Goal: Information Seeking & Learning: Learn about a topic

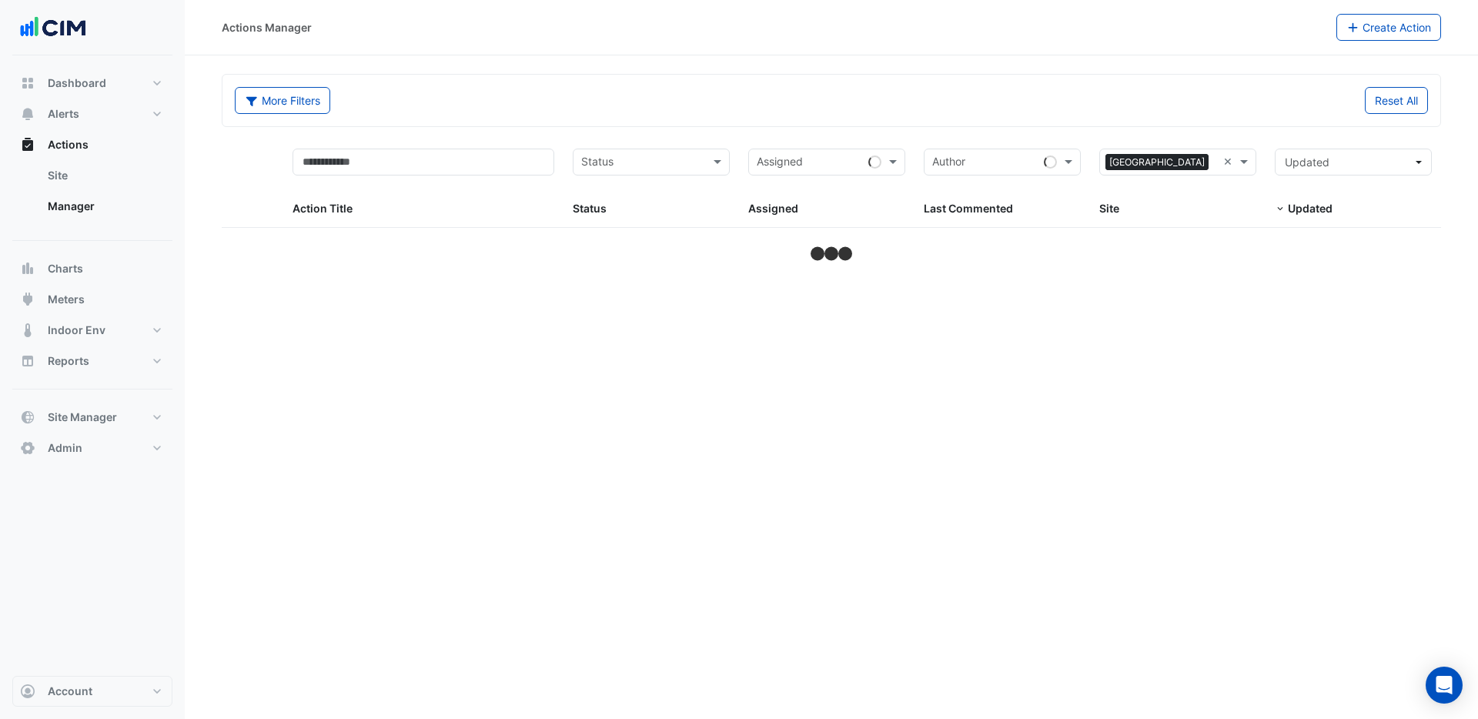
select select "***"
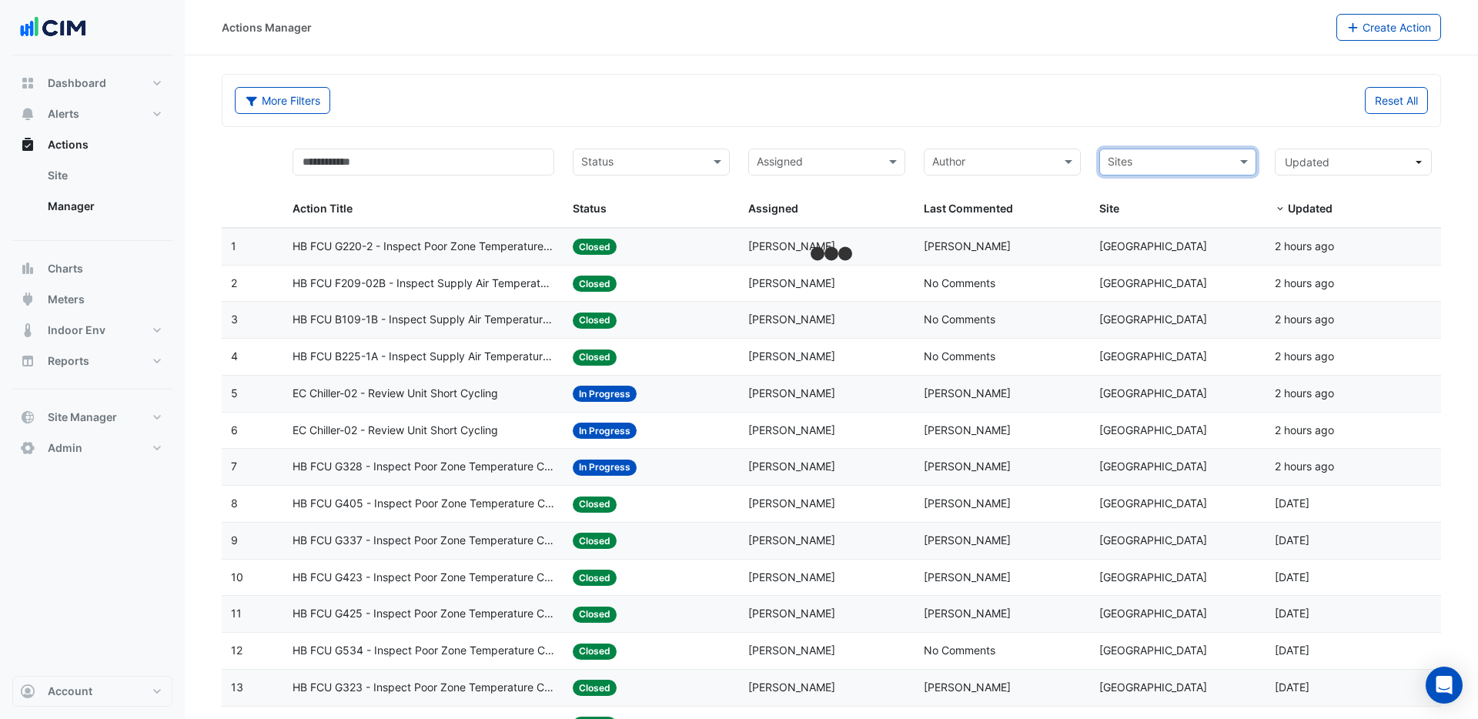
click at [1163, 160] on input "text" at bounding box center [1169, 164] width 122 height 18
type input "****"
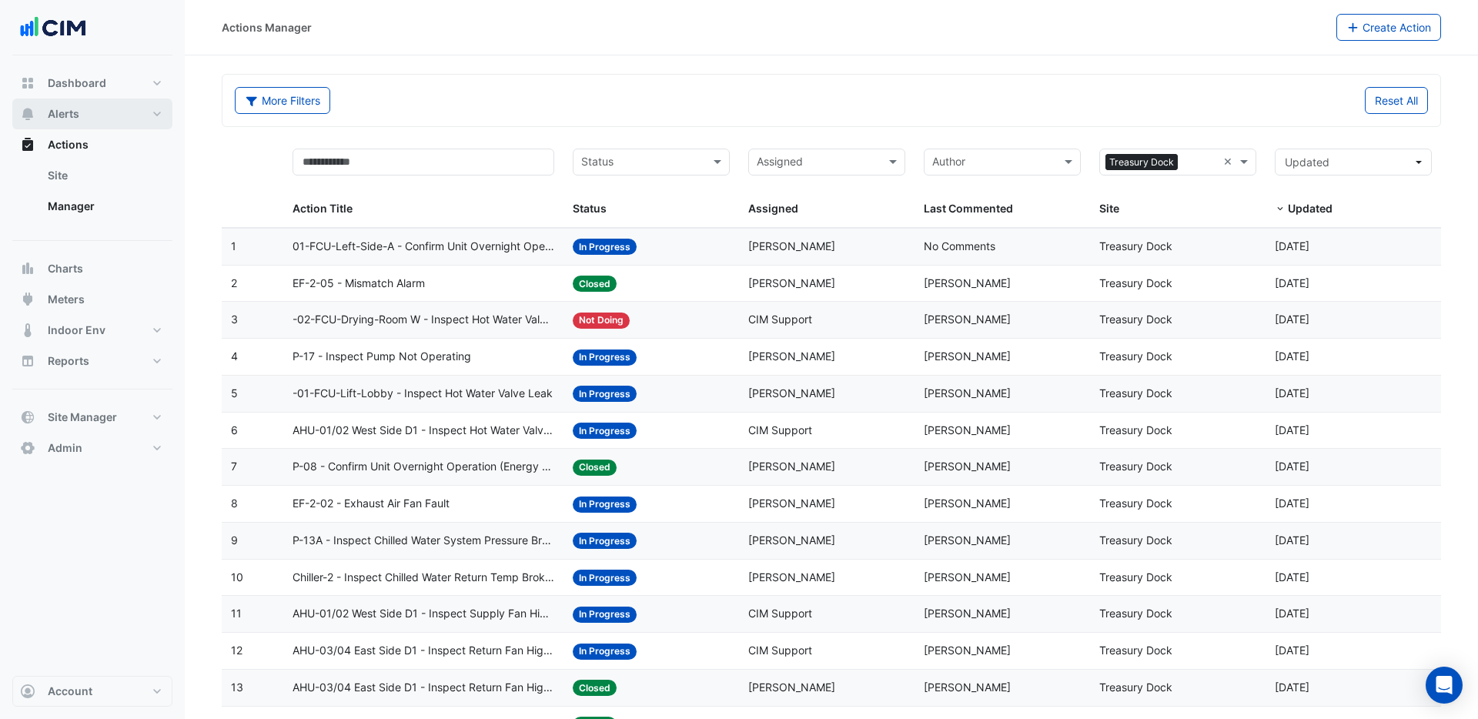
click at [59, 115] on span "Alerts" at bounding box center [64, 113] width 32 height 15
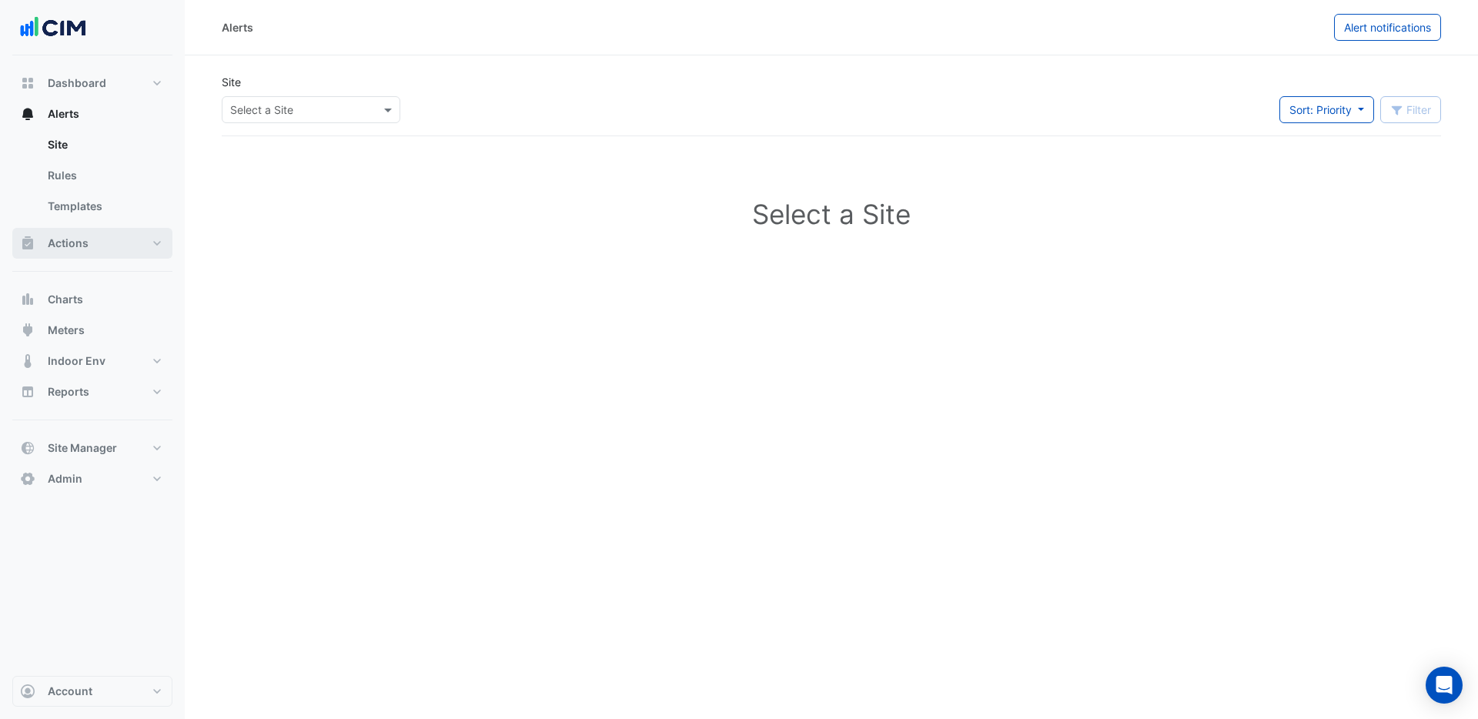
click at [87, 245] on span "Actions" at bounding box center [68, 243] width 41 height 15
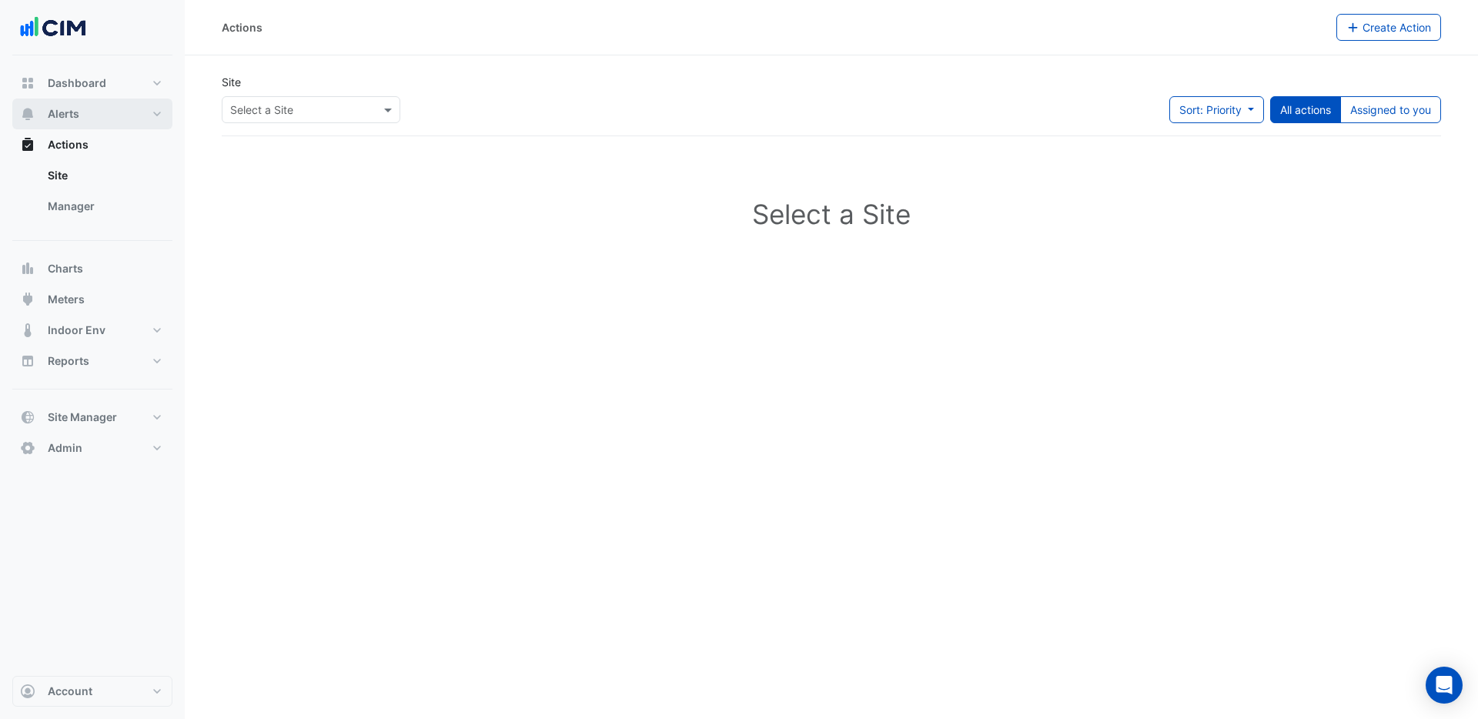
click at [79, 114] on span "Alerts" at bounding box center [64, 113] width 32 height 15
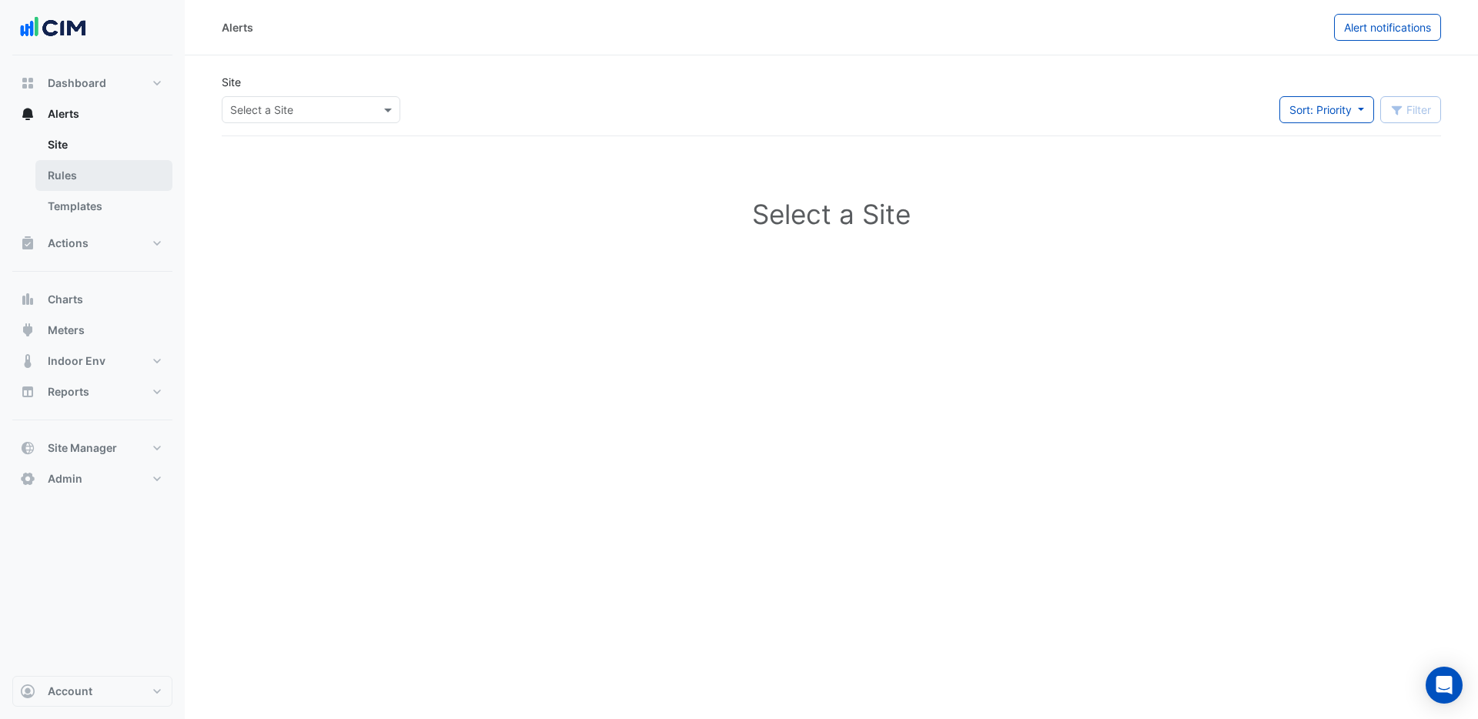
click at [69, 172] on link "Rules" at bounding box center [103, 175] width 137 height 31
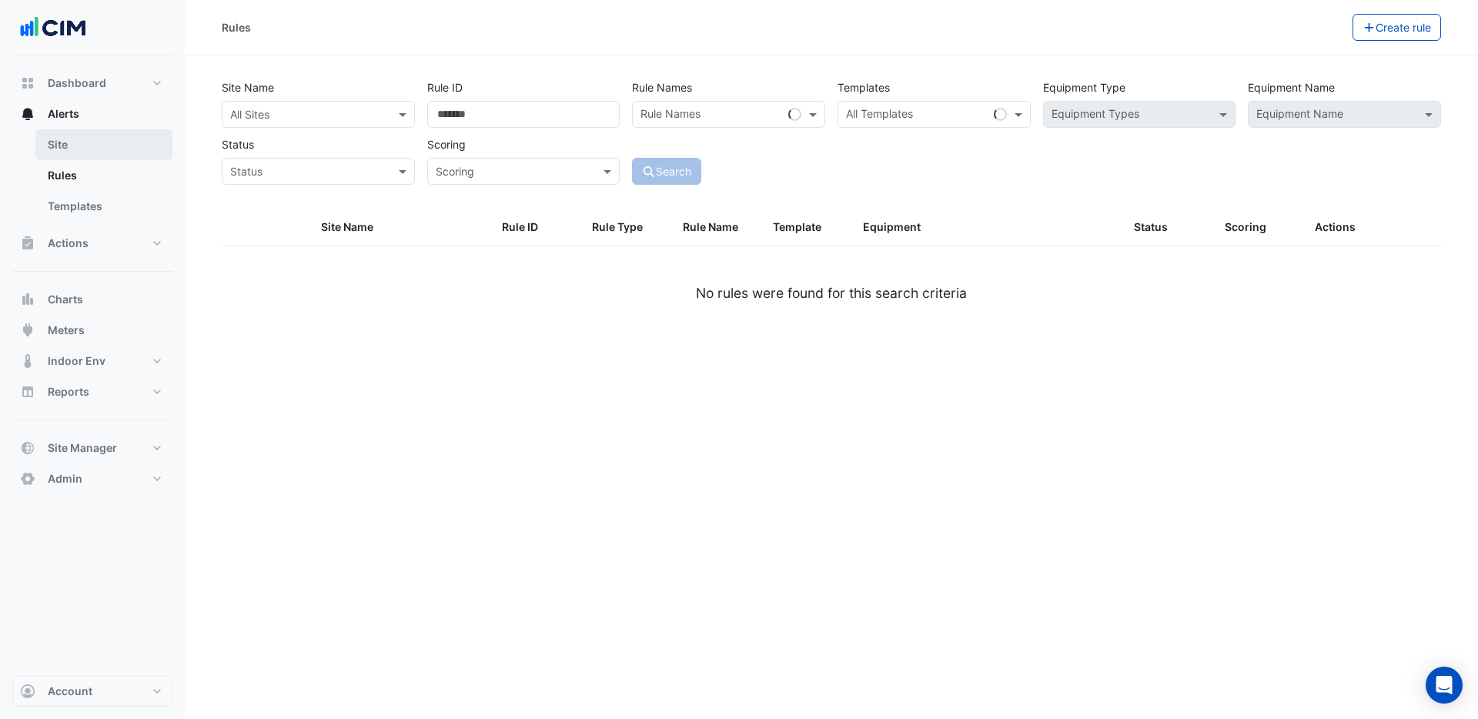
click at [65, 152] on link "Site" at bounding box center [103, 144] width 137 height 31
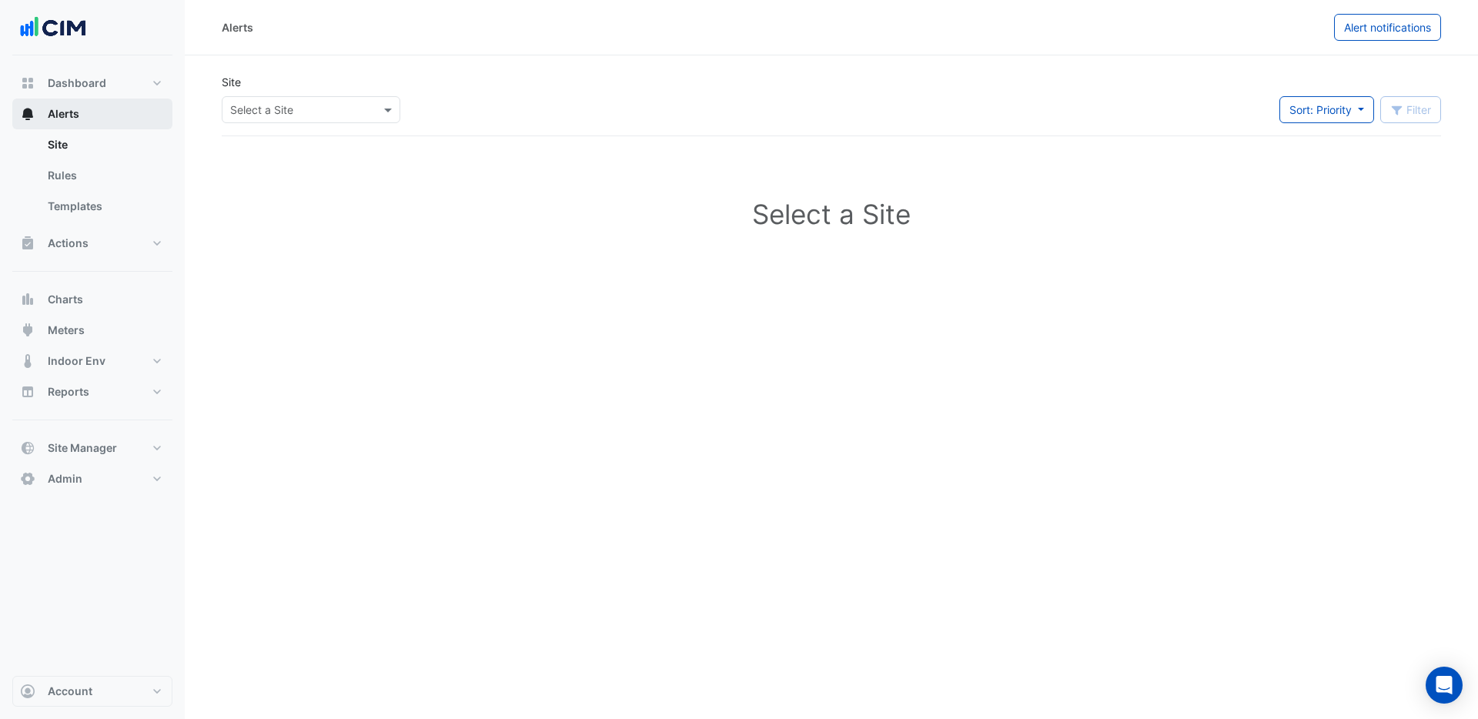
drag, startPoint x: 85, startPoint y: 118, endPoint x: 119, endPoint y: 117, distance: 34.7
click at [85, 118] on button "Alerts" at bounding box center [92, 114] width 160 height 31
click at [286, 117] on div "Select a Site" at bounding box center [311, 109] width 179 height 27
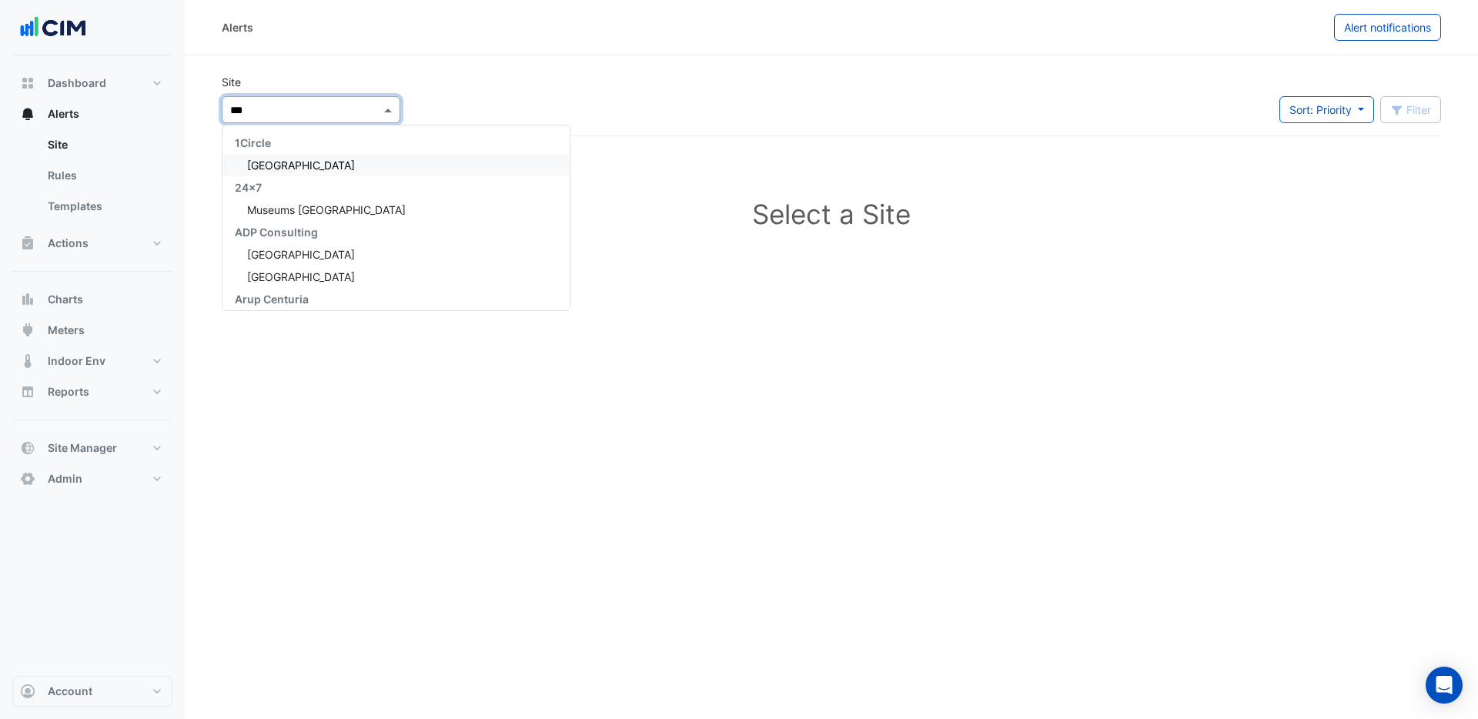
type input "****"
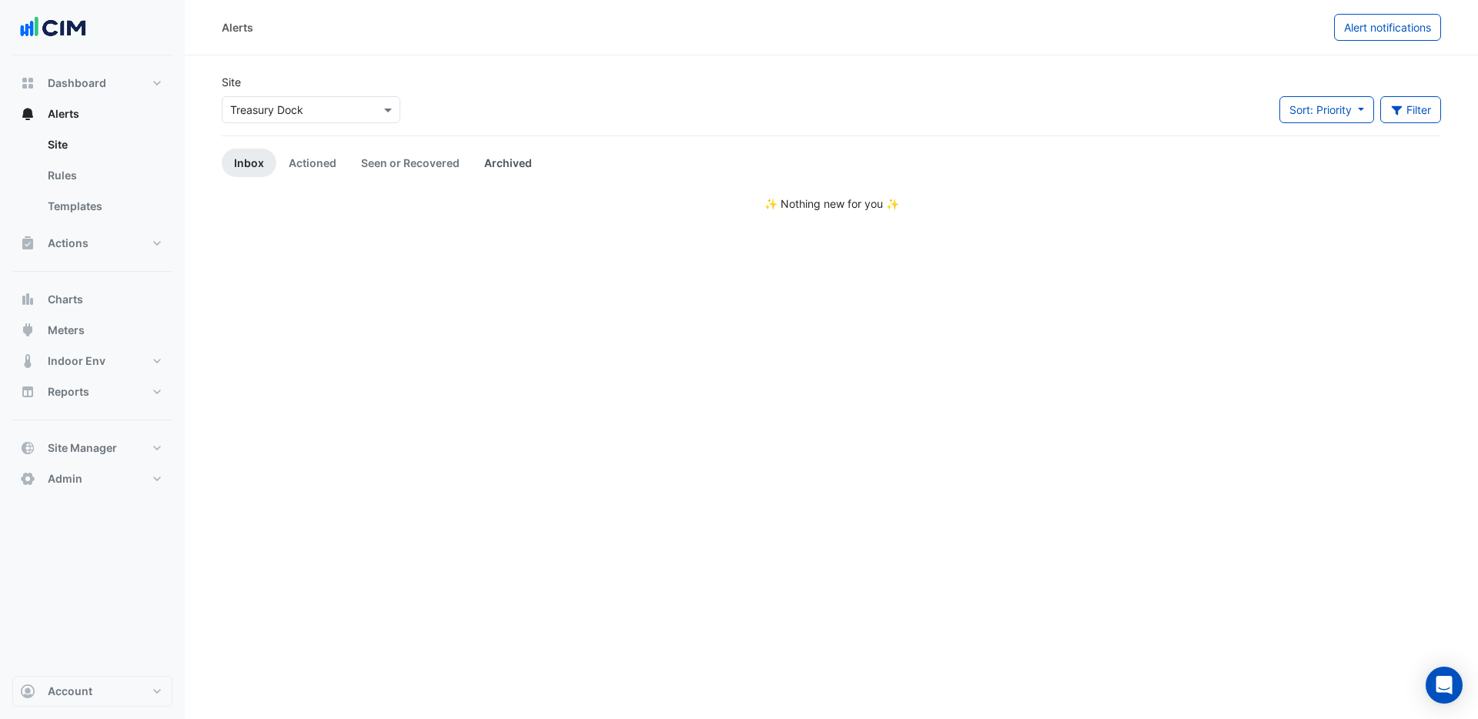
click at [507, 159] on link "Archived" at bounding box center [508, 163] width 72 height 28
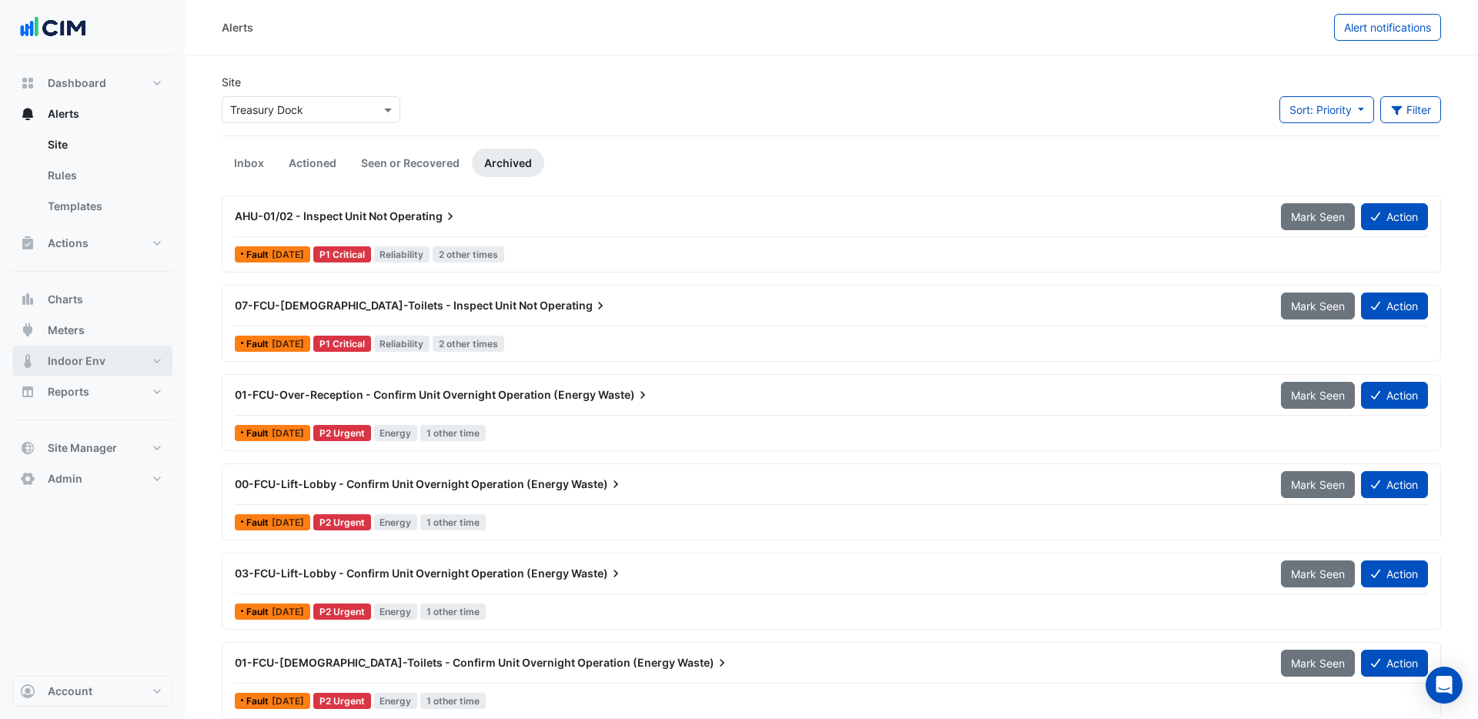
click at [73, 356] on span "Indoor Env" at bounding box center [77, 360] width 58 height 15
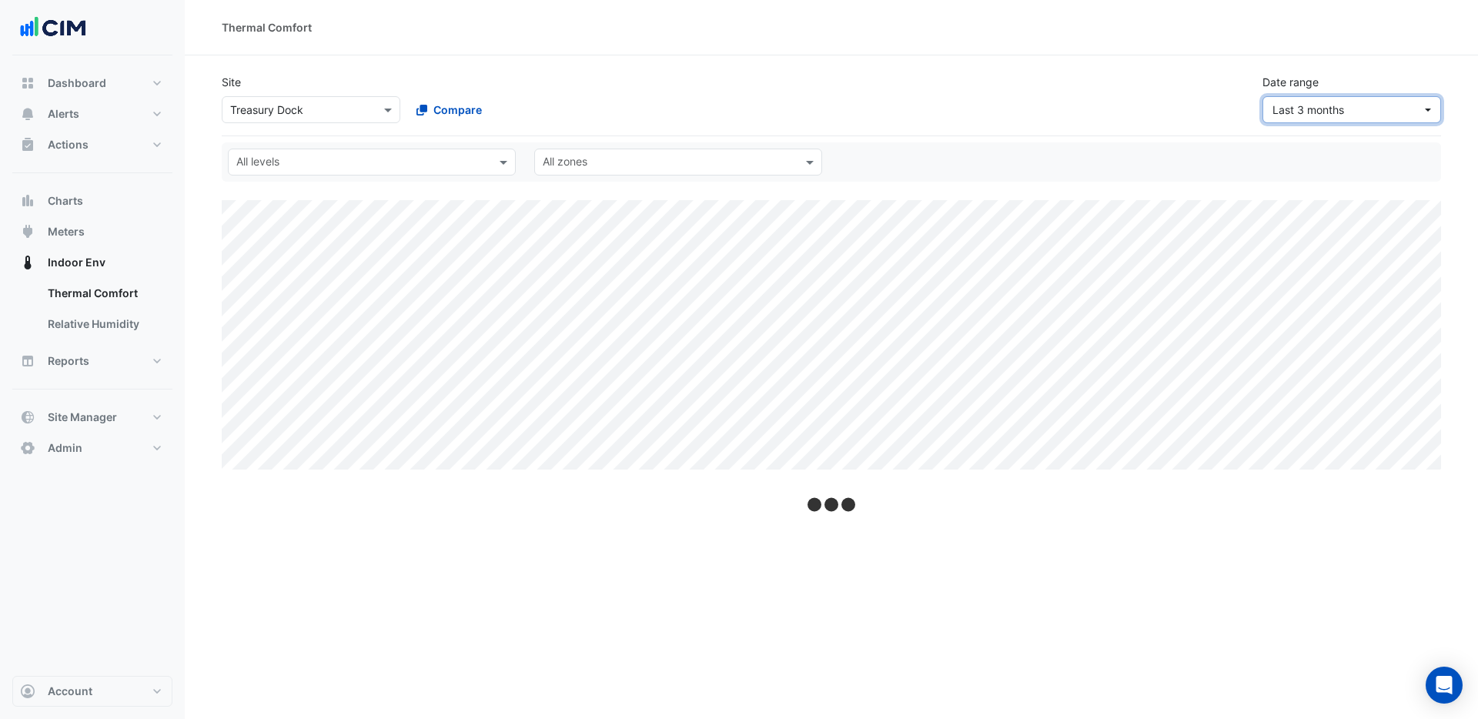
click at [1371, 111] on span "Last 3 months" at bounding box center [1347, 110] width 149 height 16
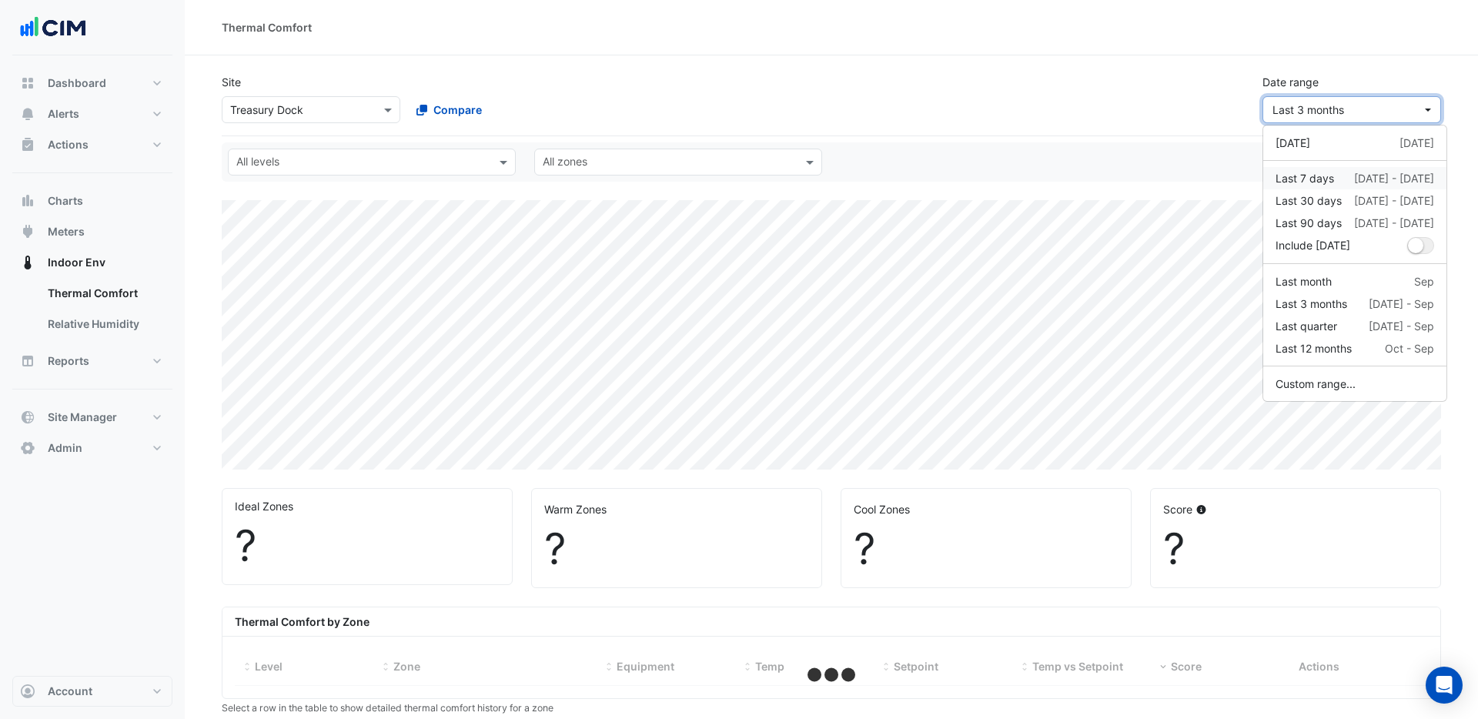
select select "***"
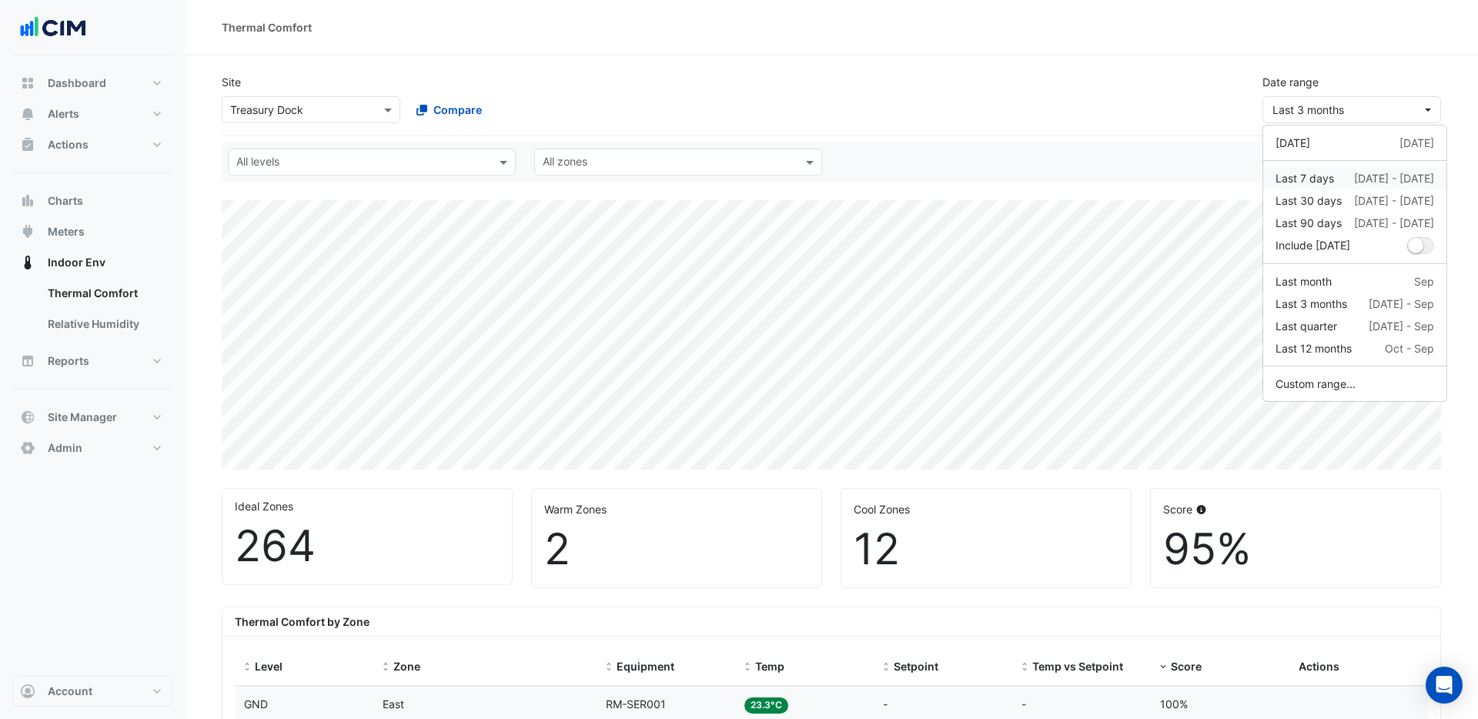
click at [1327, 179] on div "Last 7 days" at bounding box center [1305, 178] width 59 height 16
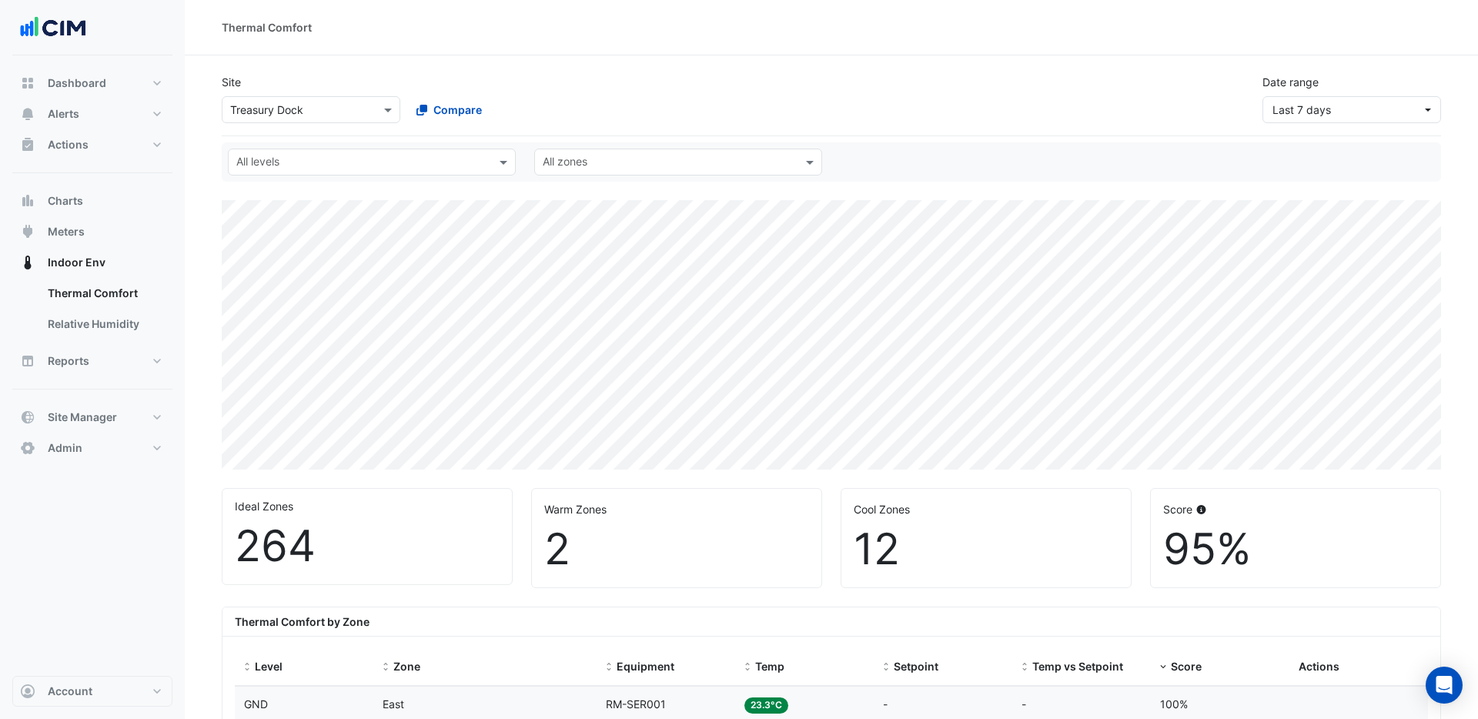
click at [340, 115] on input "text" at bounding box center [295, 110] width 131 height 16
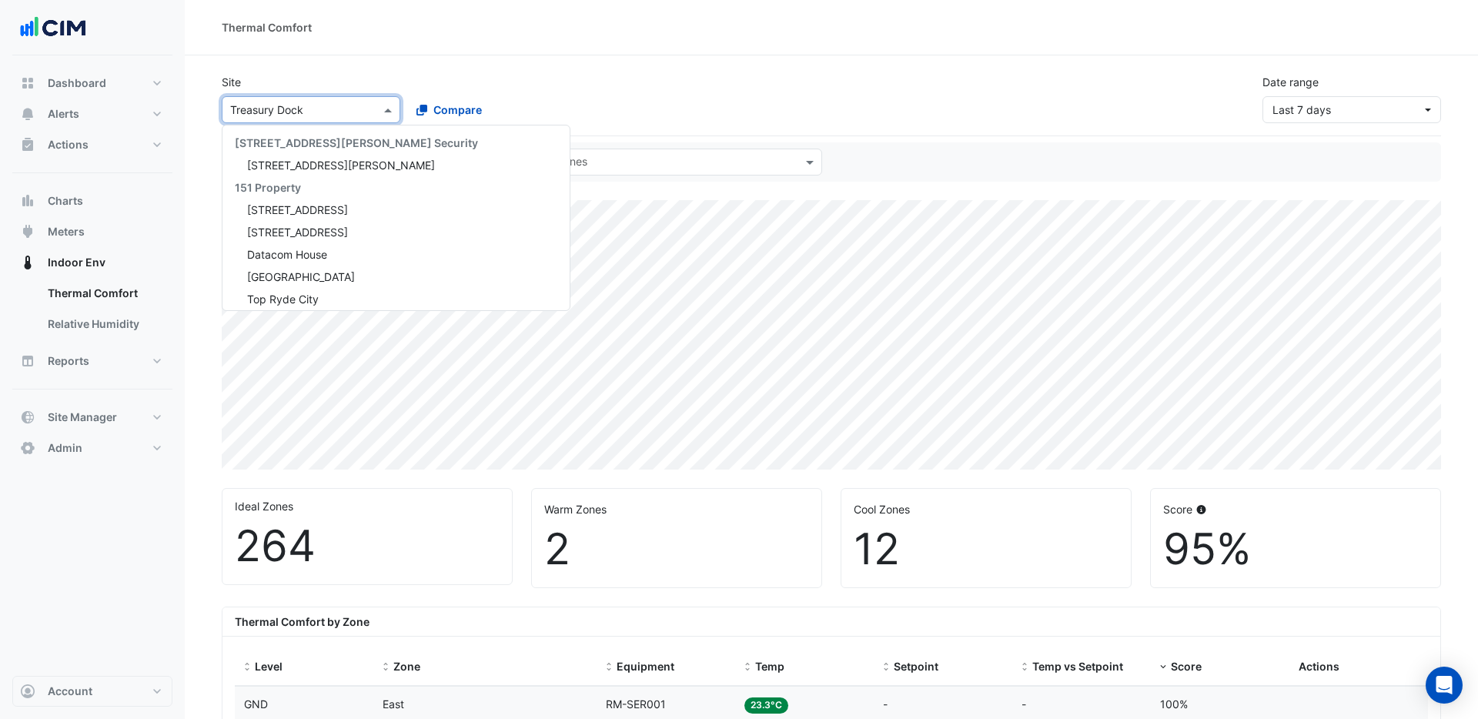
scroll to position [17982, 0]
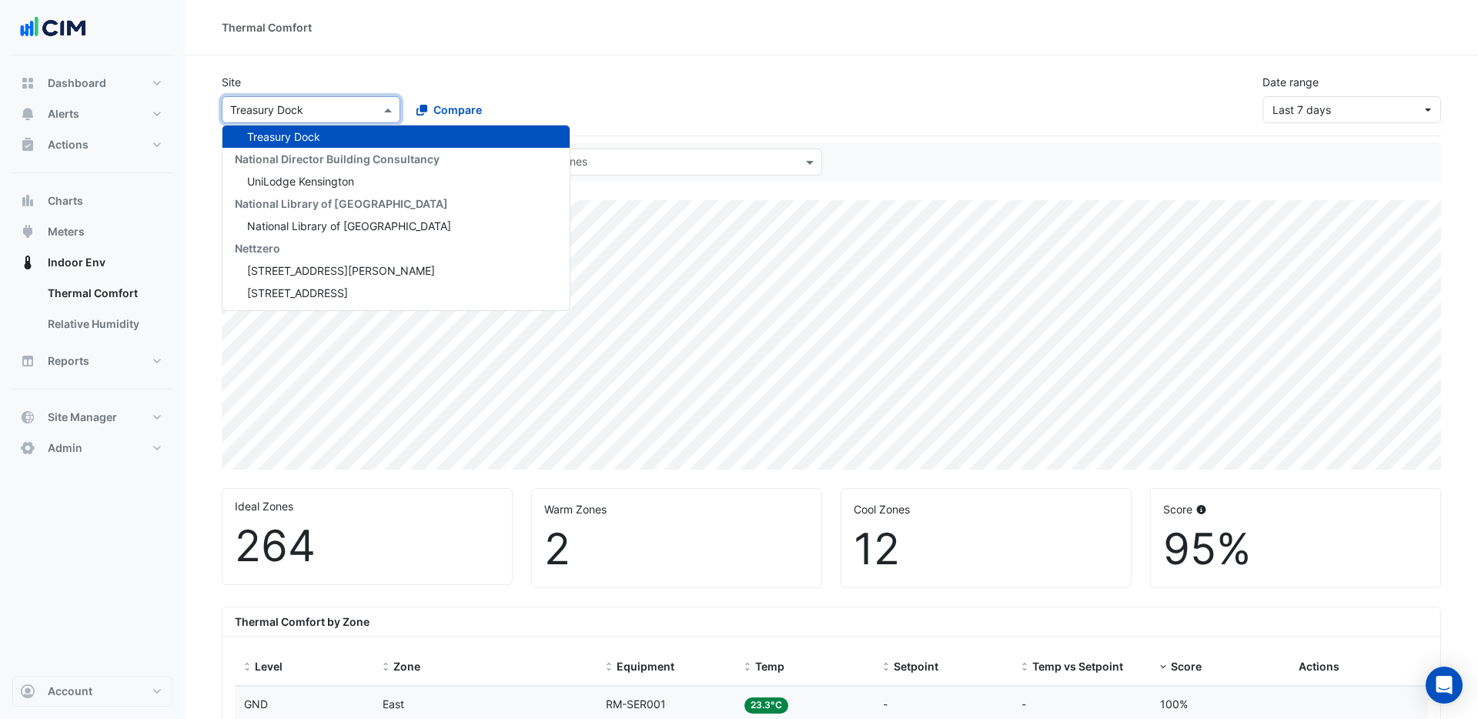
click at [582, 99] on div "Compare" at bounding box center [495, 109] width 185 height 27
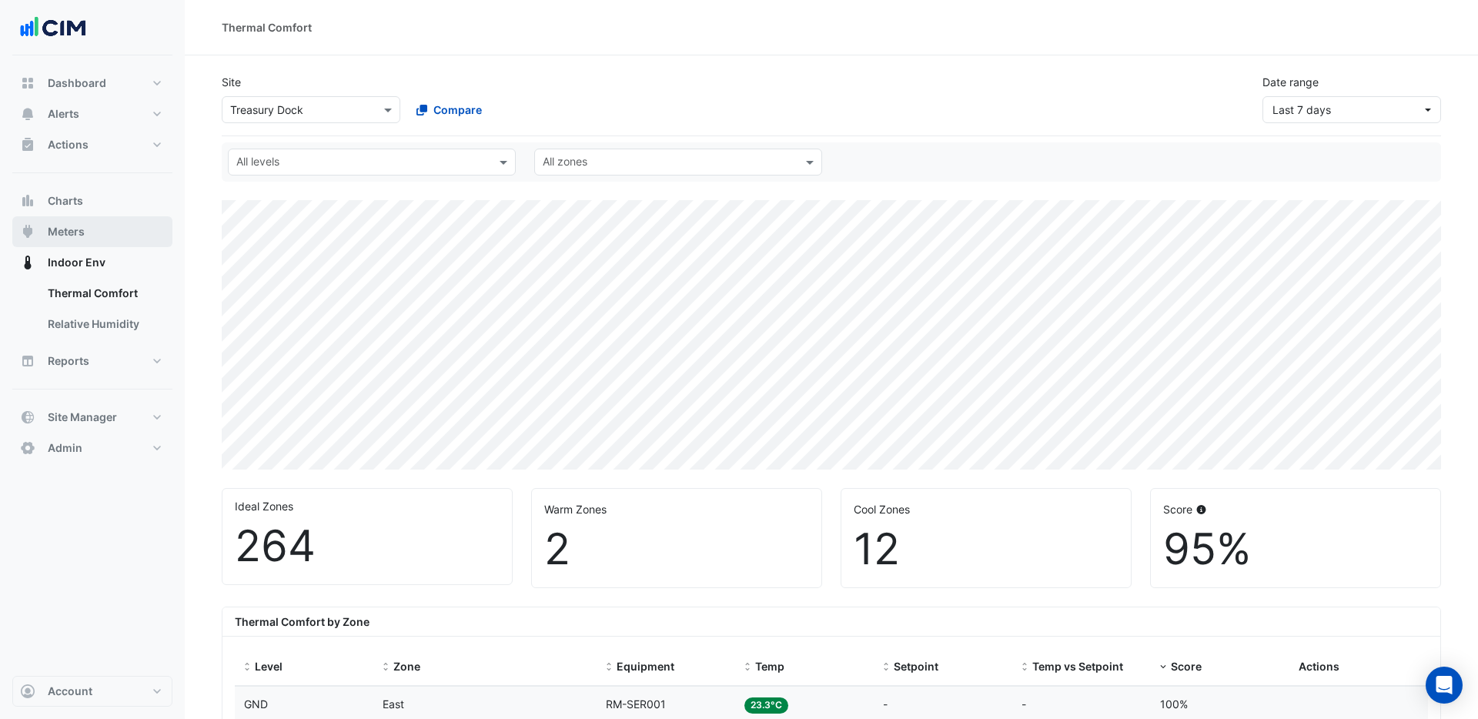
click at [65, 226] on span "Meters" at bounding box center [66, 231] width 37 height 15
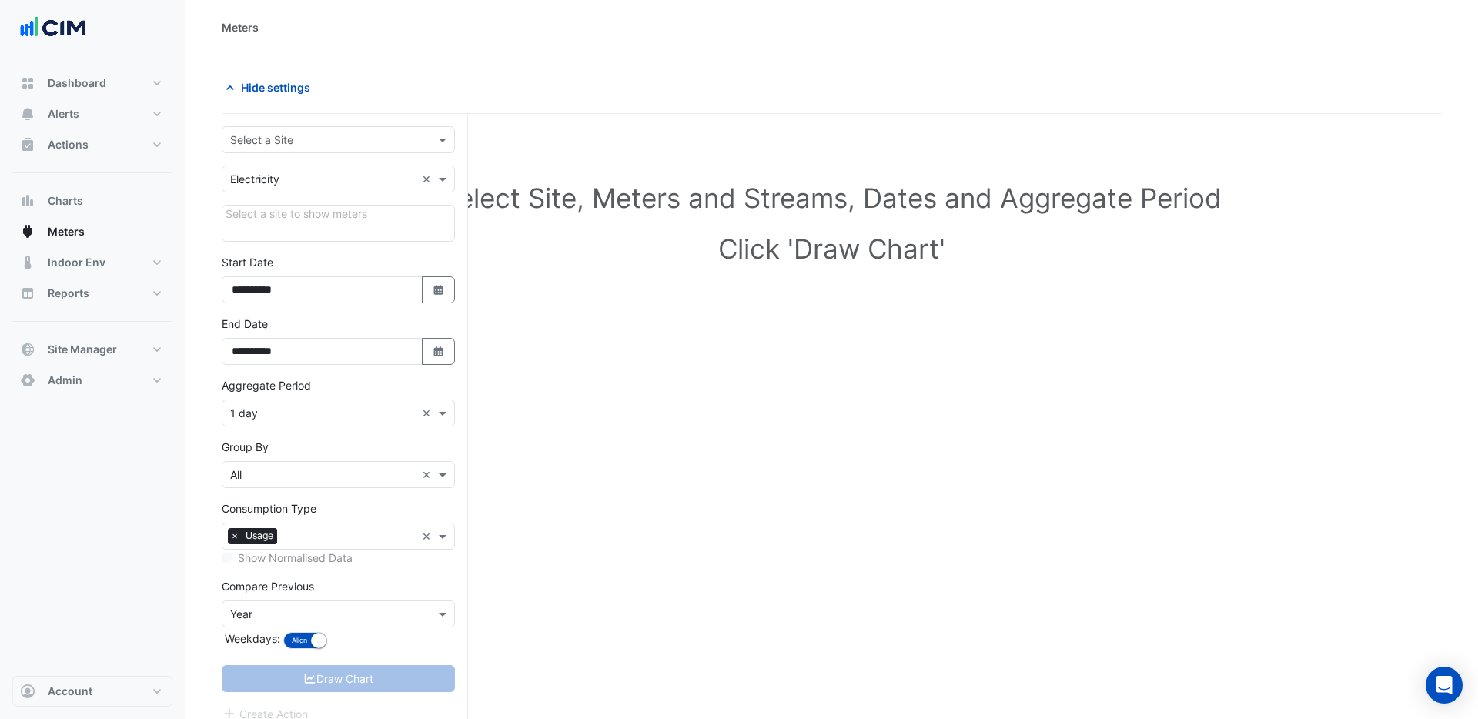
click at [288, 139] on input "text" at bounding box center [323, 140] width 186 height 16
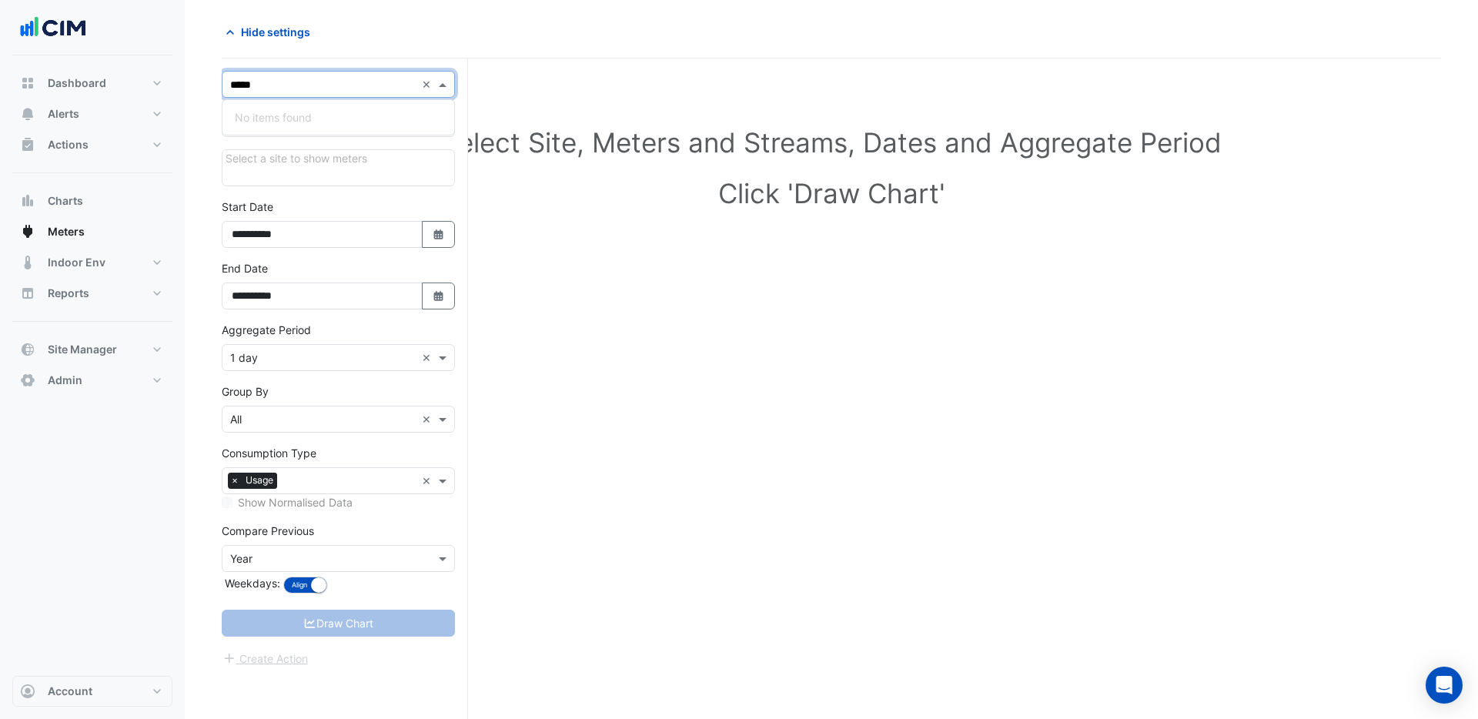
scroll to position [59, 0]
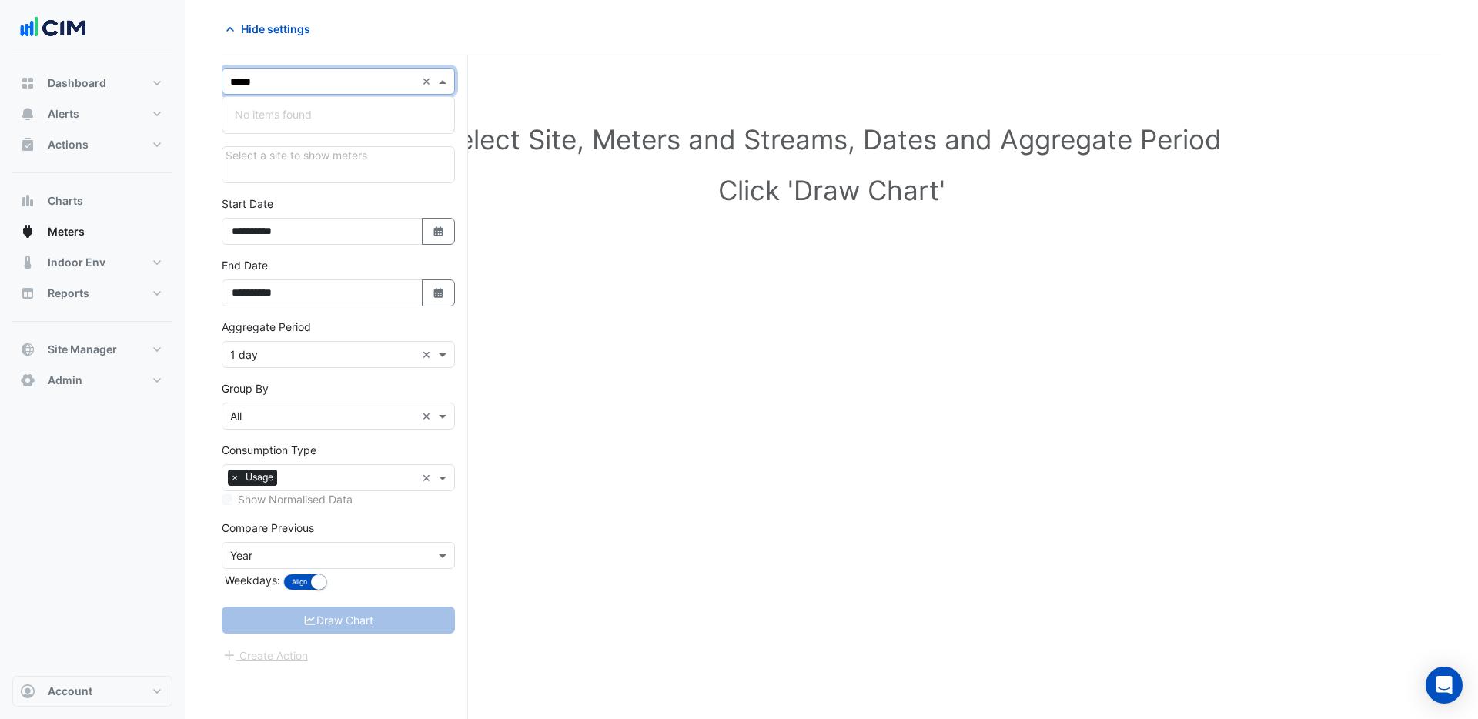
type input "****"
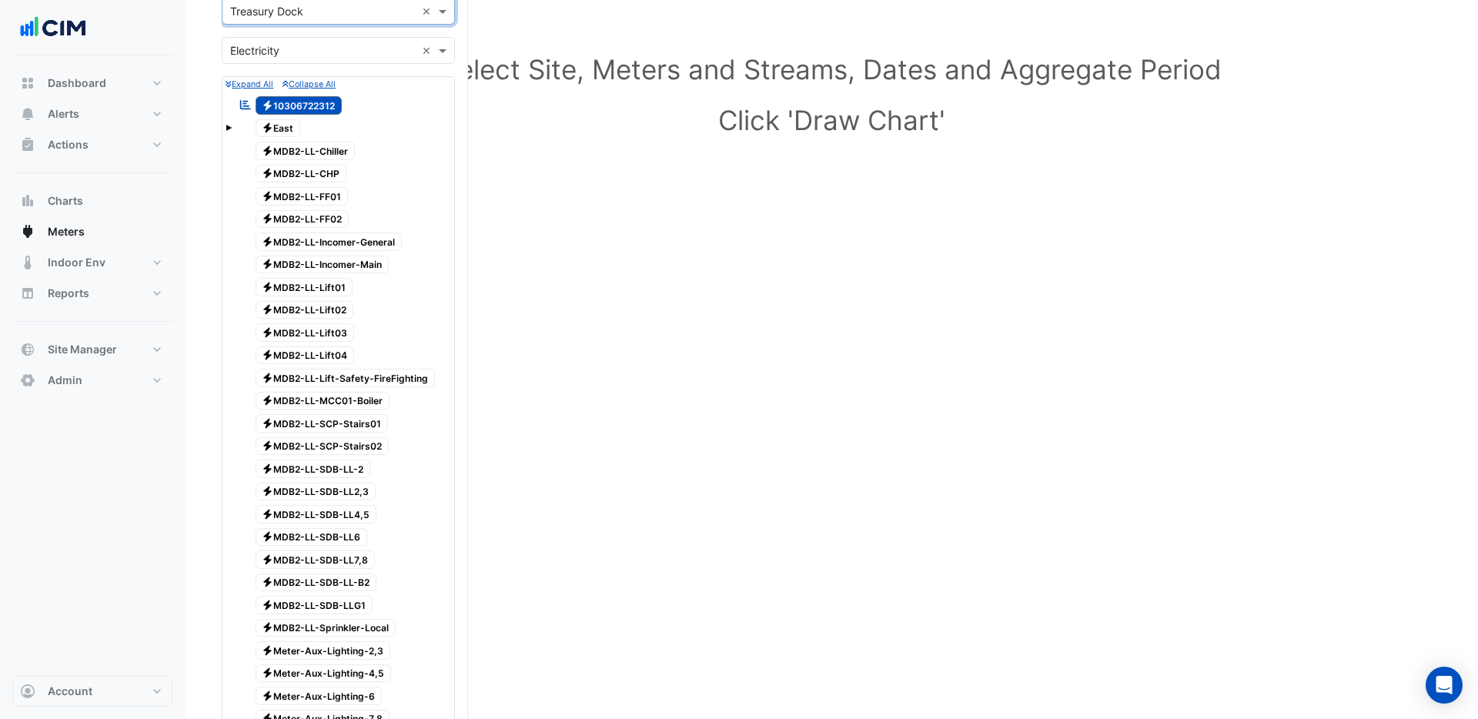
scroll to position [0, 0]
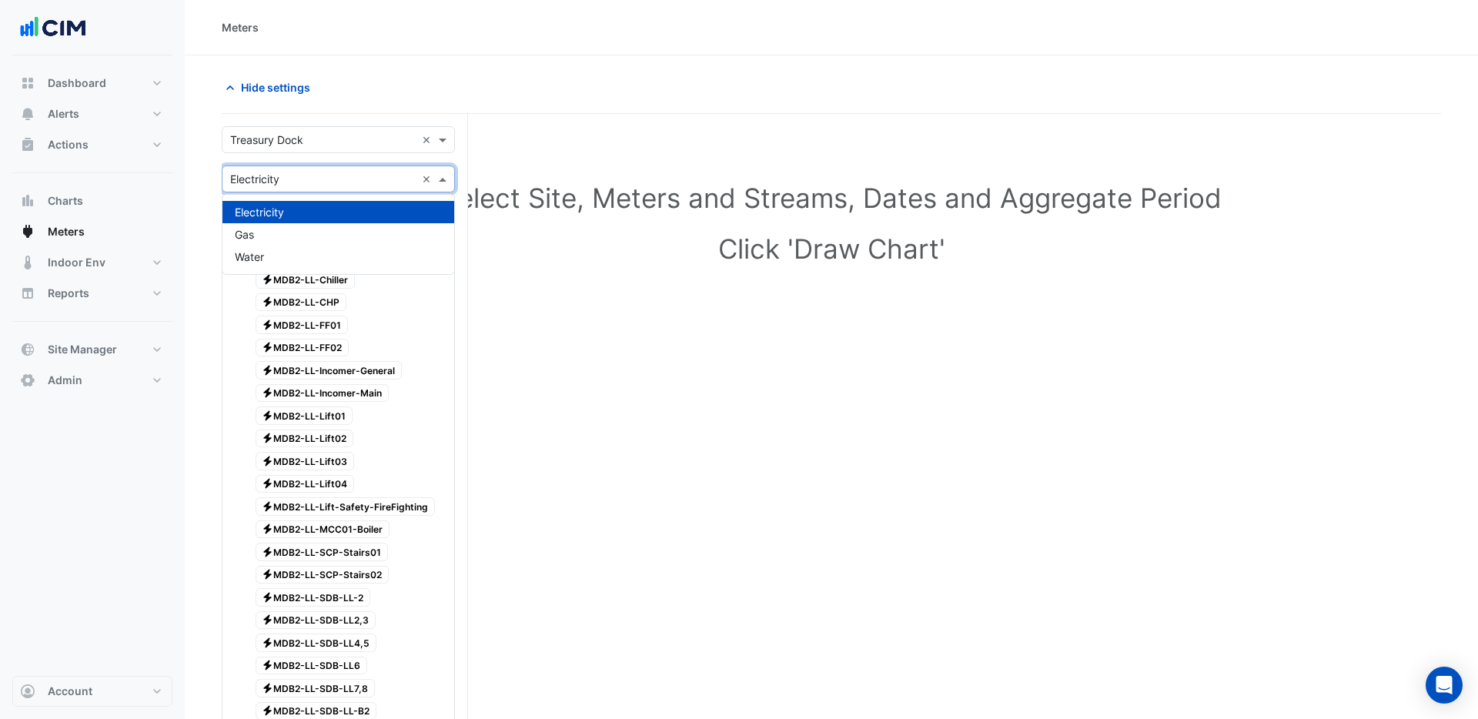
click at [351, 182] on input "text" at bounding box center [323, 180] width 186 height 16
click at [255, 236] on div "Gas" at bounding box center [339, 234] width 232 height 22
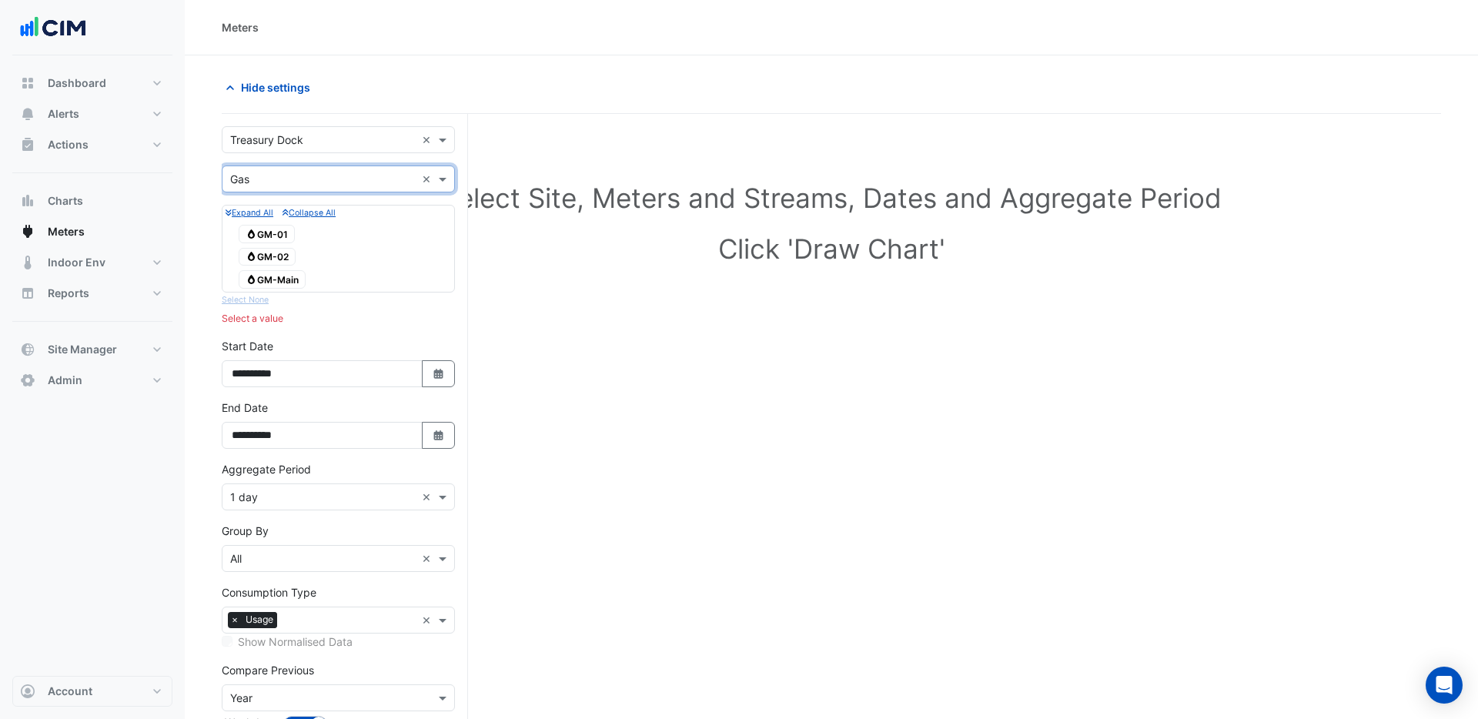
click at [279, 233] on span "Gas GM-01" at bounding box center [267, 234] width 56 height 18
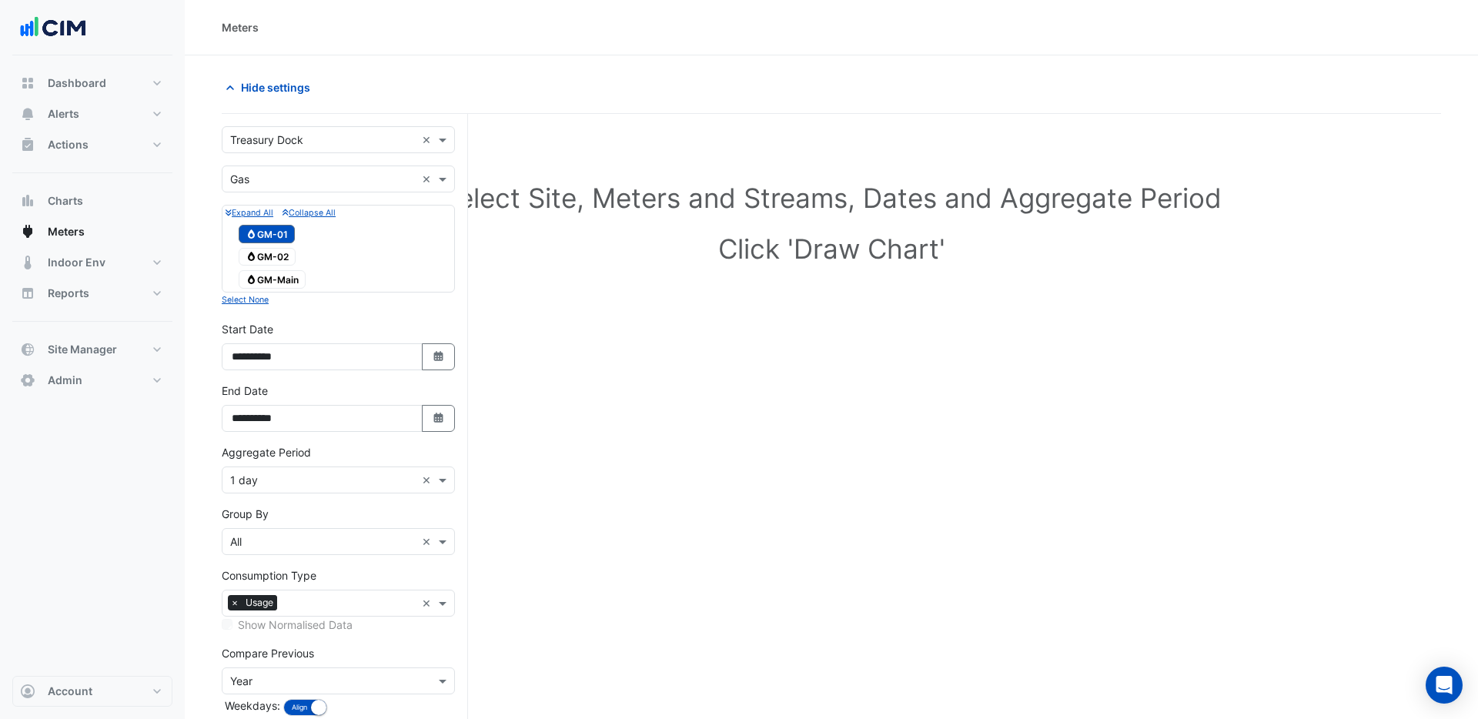
click at [284, 258] on span "Gas GM-02" at bounding box center [267, 257] width 57 height 18
drag, startPoint x: 286, startPoint y: 276, endPoint x: 315, endPoint y: 305, distance: 41.4
click at [286, 277] on span "Gas GM-Main" at bounding box center [272, 279] width 67 height 18
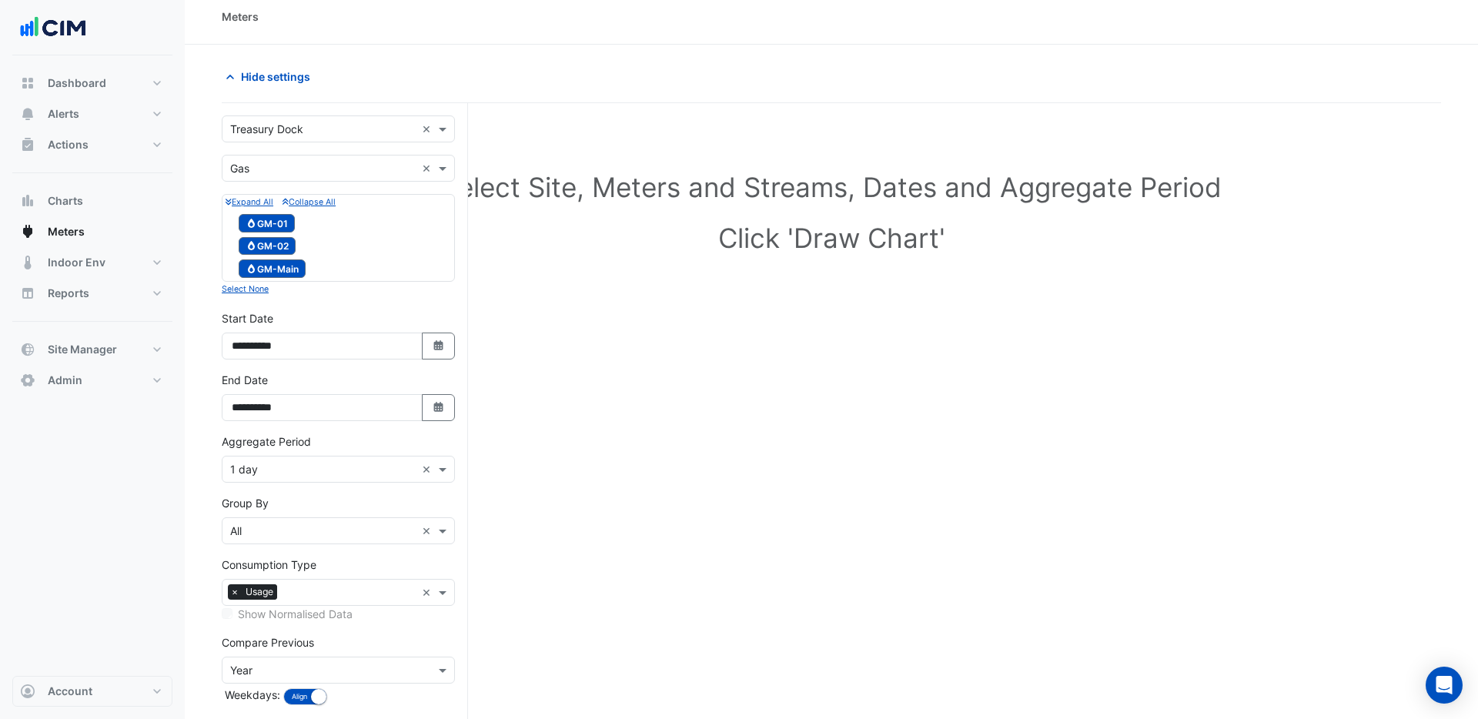
scroll to position [82, 0]
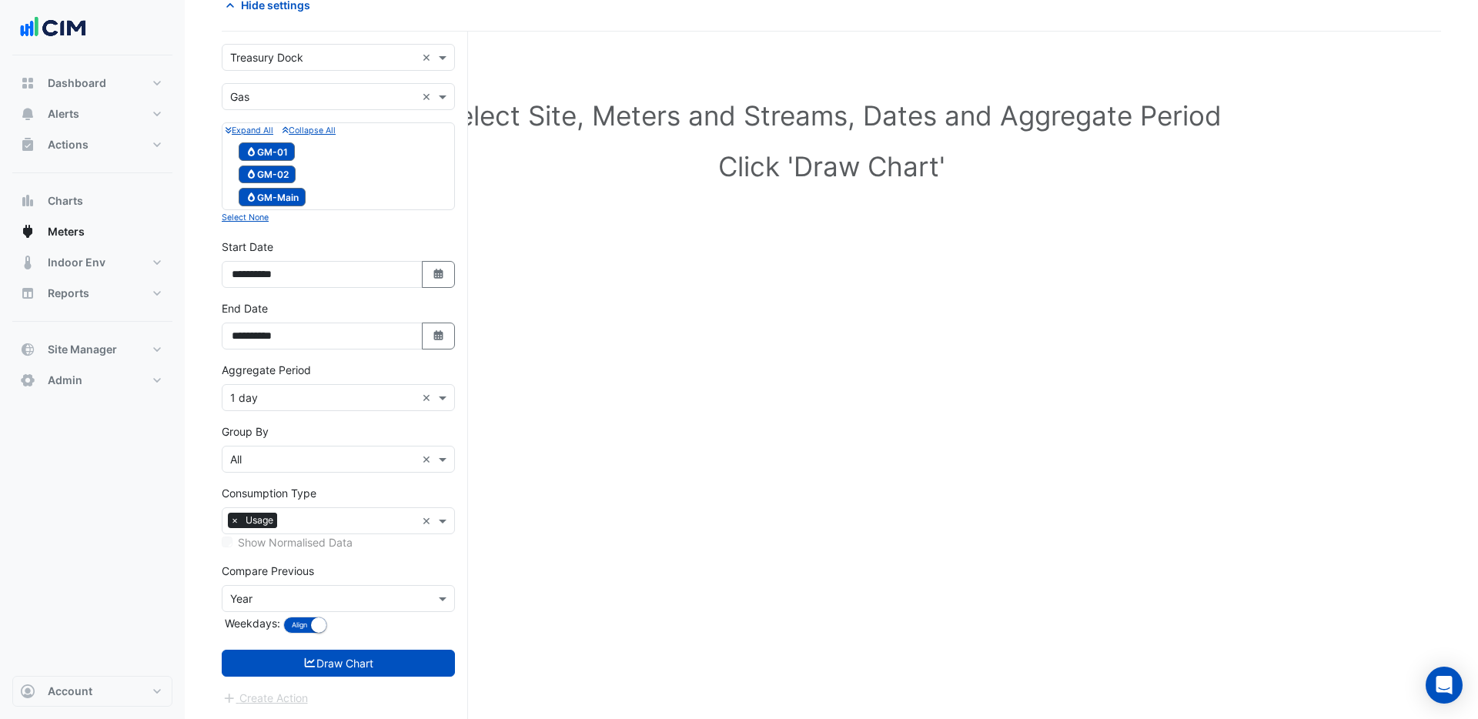
click at [390, 654] on button "Draw Chart" at bounding box center [338, 663] width 233 height 27
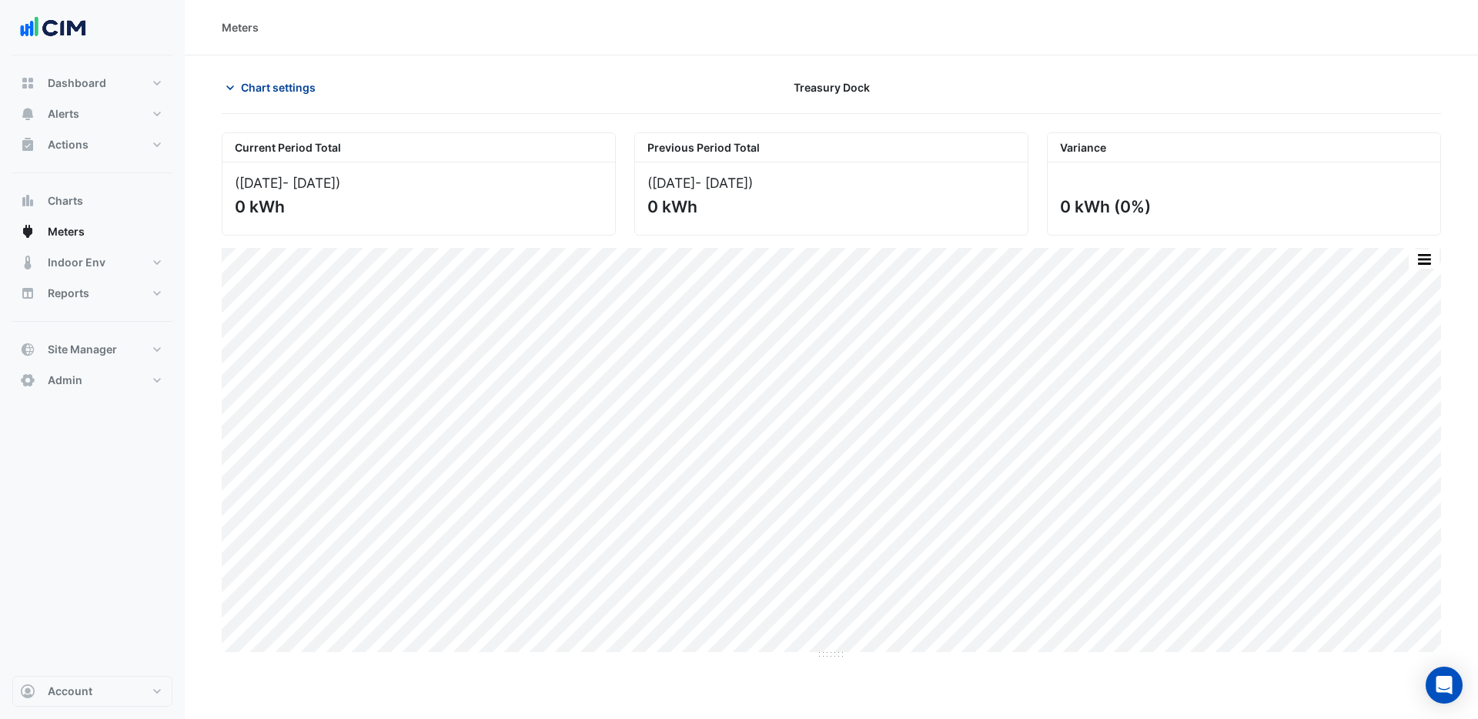
click at [294, 88] on span "Chart settings" at bounding box center [278, 87] width 75 height 16
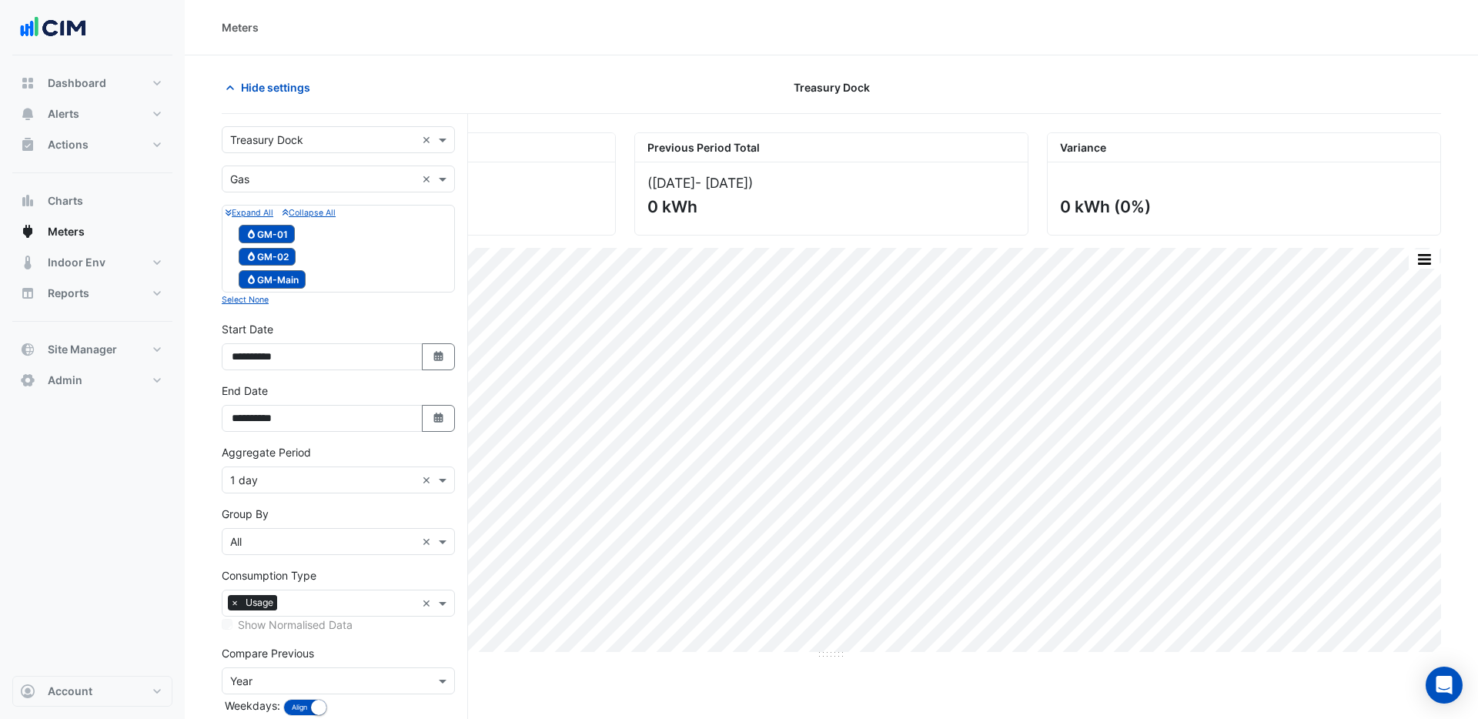
click at [326, 189] on div "× Gas ×" at bounding box center [338, 179] width 233 height 27
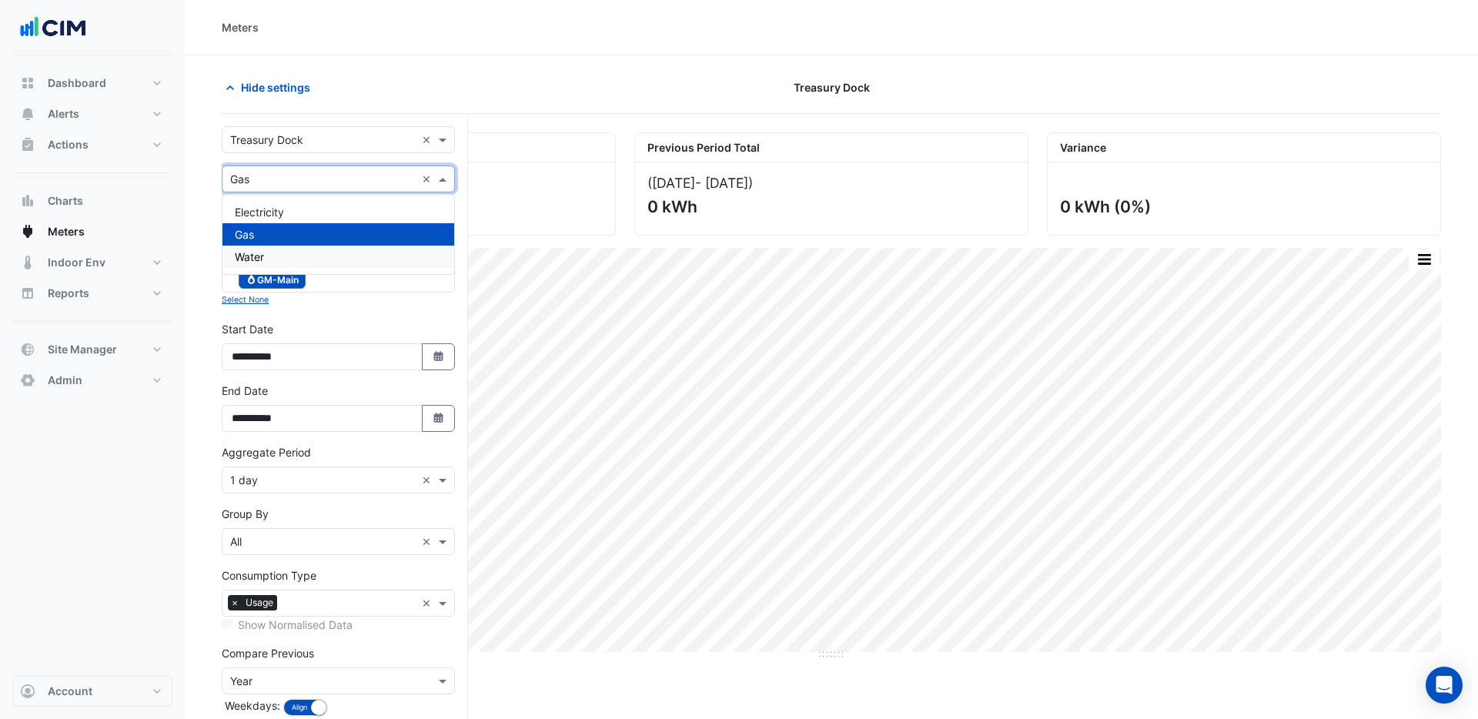
click at [265, 255] on div "Water" at bounding box center [339, 257] width 232 height 22
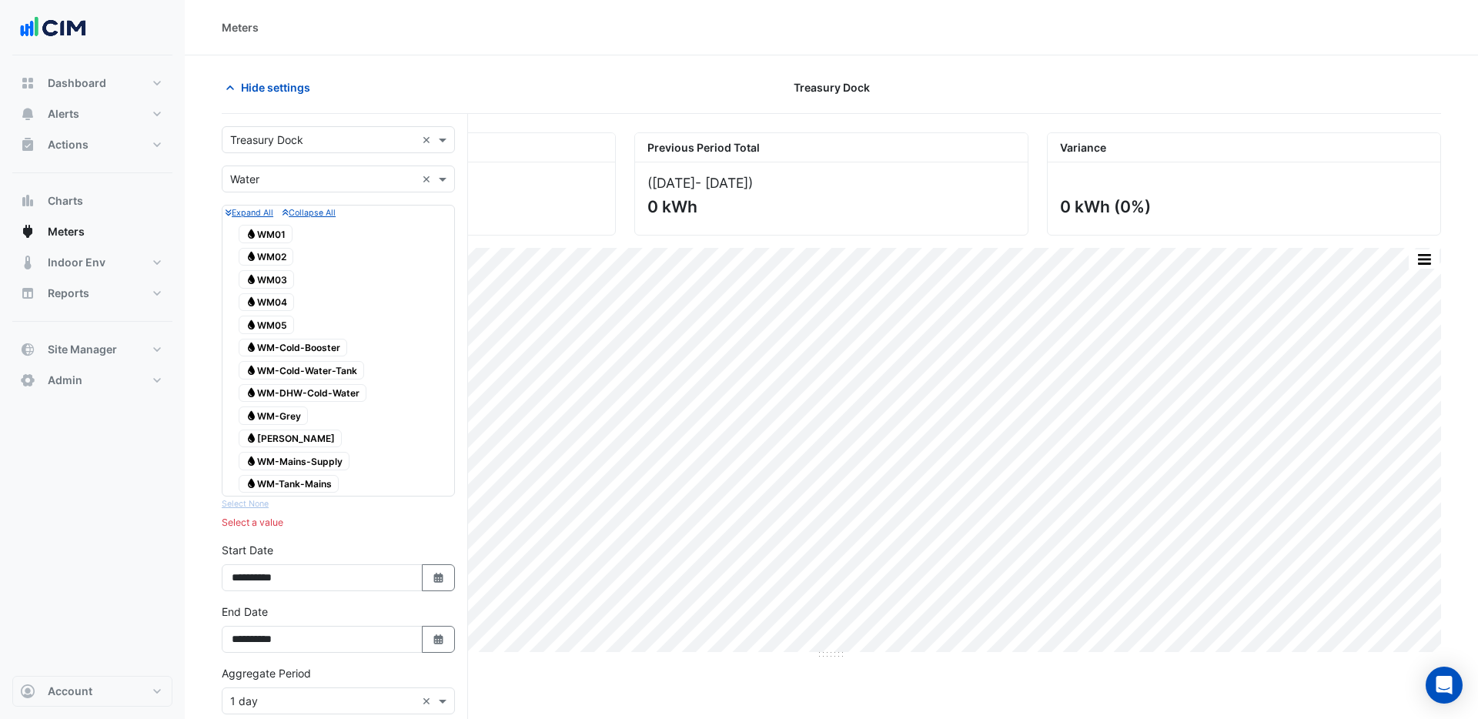
click at [284, 233] on span "Water WM01" at bounding box center [266, 234] width 54 height 18
click at [277, 257] on span "Water WM02" at bounding box center [266, 257] width 55 height 18
drag, startPoint x: 277, startPoint y: 283, endPoint x: 279, endPoint y: 295, distance: 12.4
click at [277, 283] on span "Water WM03" at bounding box center [266, 279] width 55 height 18
drag, startPoint x: 280, startPoint y: 301, endPoint x: 281, endPoint y: 311, distance: 10.1
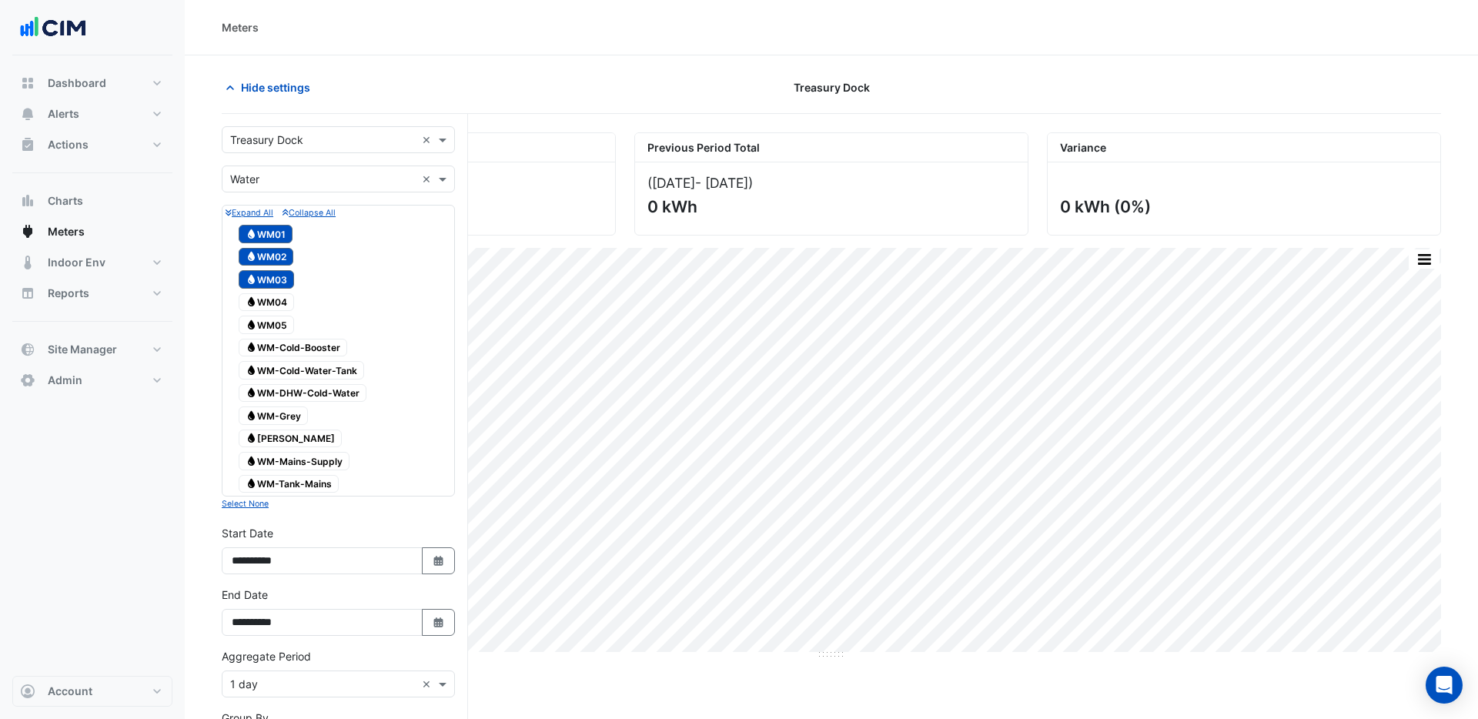
click at [280, 303] on span "Water WM04" at bounding box center [266, 302] width 55 height 18
drag, startPoint x: 281, startPoint y: 321, endPoint x: 281, endPoint y: 333, distance: 12.3
click at [282, 328] on span "Water WM05" at bounding box center [266, 325] width 55 height 18
click at [282, 347] on span "Water WM-Cold-Booster" at bounding box center [293, 348] width 109 height 18
drag, startPoint x: 293, startPoint y: 370, endPoint x: 294, endPoint y: 389, distance: 19.3
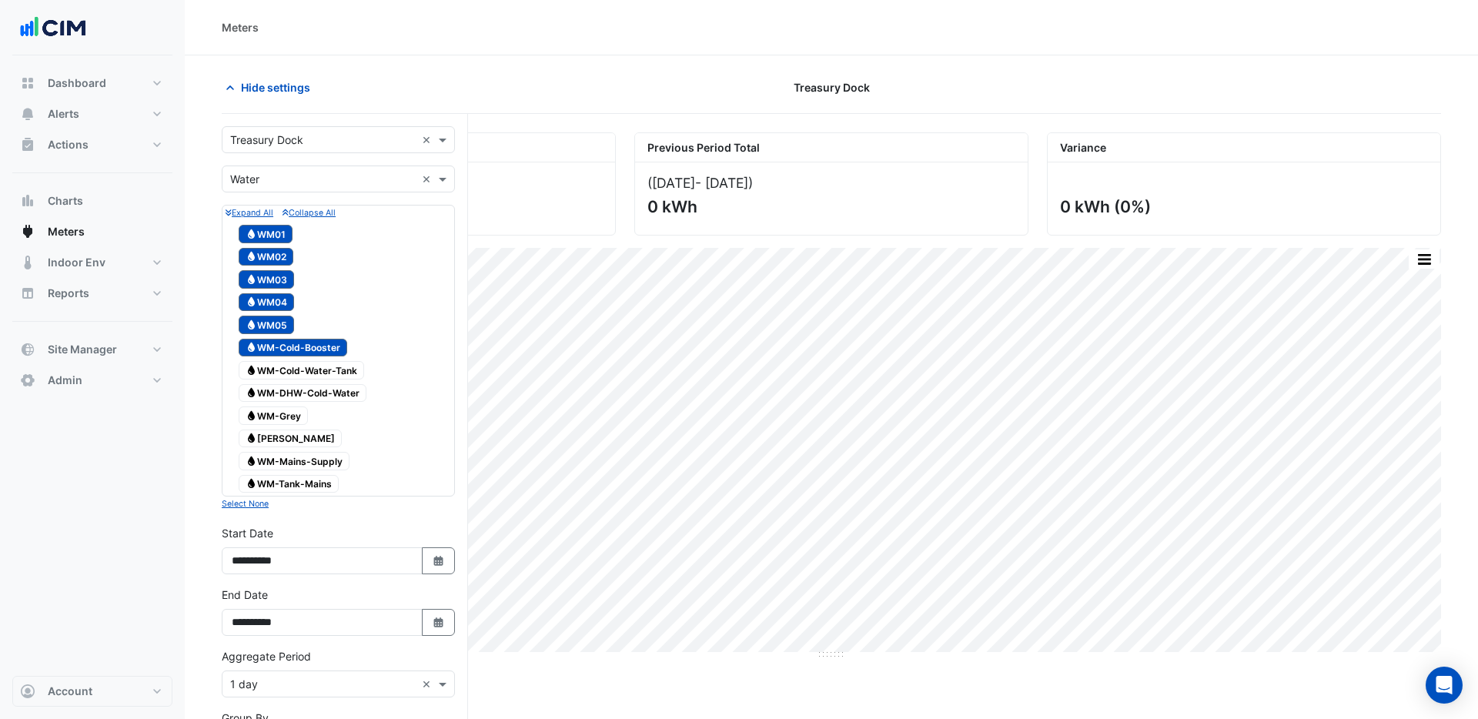
click at [293, 370] on span "Water WM-Cold-Water-Tank" at bounding box center [302, 370] width 126 height 18
click at [296, 400] on span "Water WM-DHW-Cold-Water" at bounding box center [303, 393] width 128 height 18
click at [293, 413] on span "Water WM-Grey" at bounding box center [273, 416] width 69 height 18
drag, startPoint x: 290, startPoint y: 437, endPoint x: 288, endPoint y: 460, distance: 24.0
click at [290, 440] on span "Water [PERSON_NAME]" at bounding box center [290, 439] width 103 height 18
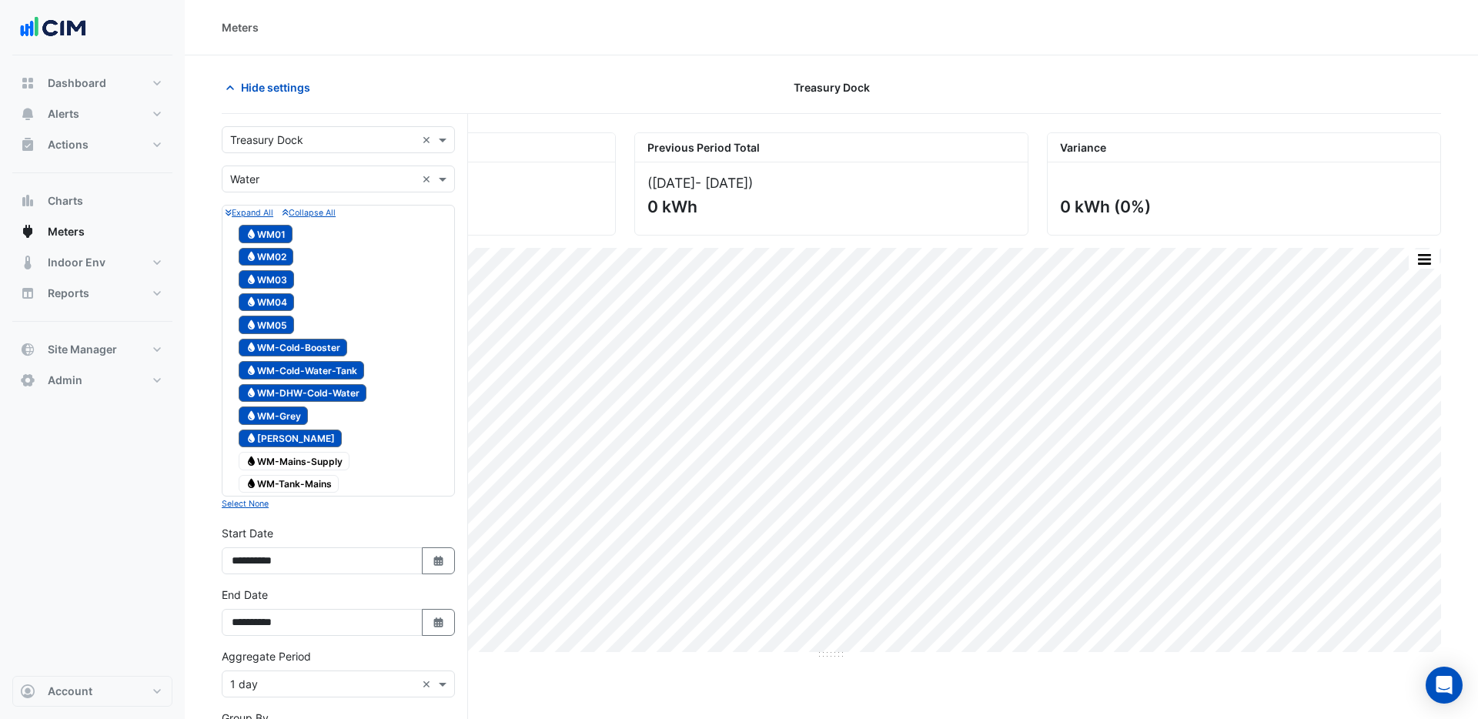
drag, startPoint x: 289, startPoint y: 462, endPoint x: 290, endPoint y: 476, distance: 13.9
click at [290, 464] on span "Water WM-Mains-Supply" at bounding box center [294, 461] width 111 height 18
drag, startPoint x: 291, startPoint y: 482, endPoint x: 306, endPoint y: 447, distance: 38.6
click at [292, 482] on span "Water WM-Tank-Mains" at bounding box center [289, 484] width 100 height 18
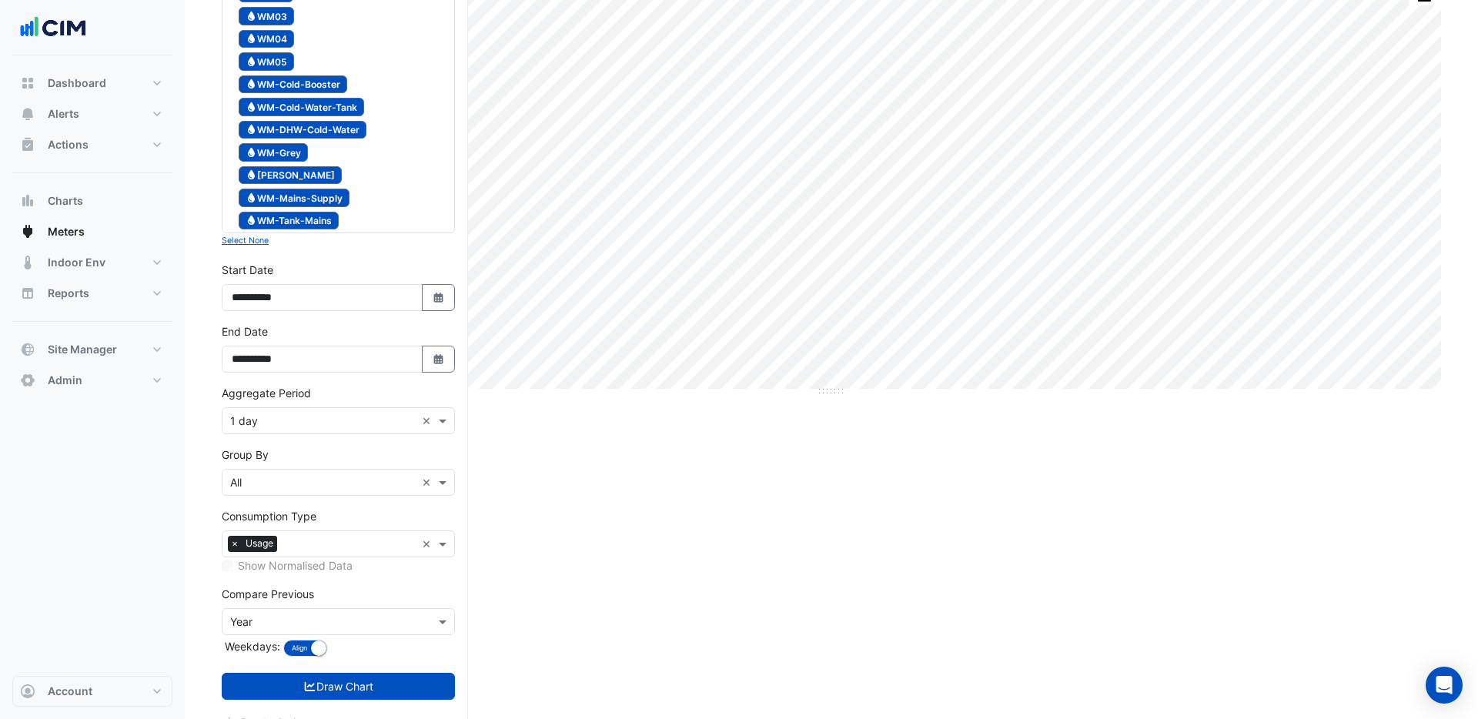
scroll to position [287, 0]
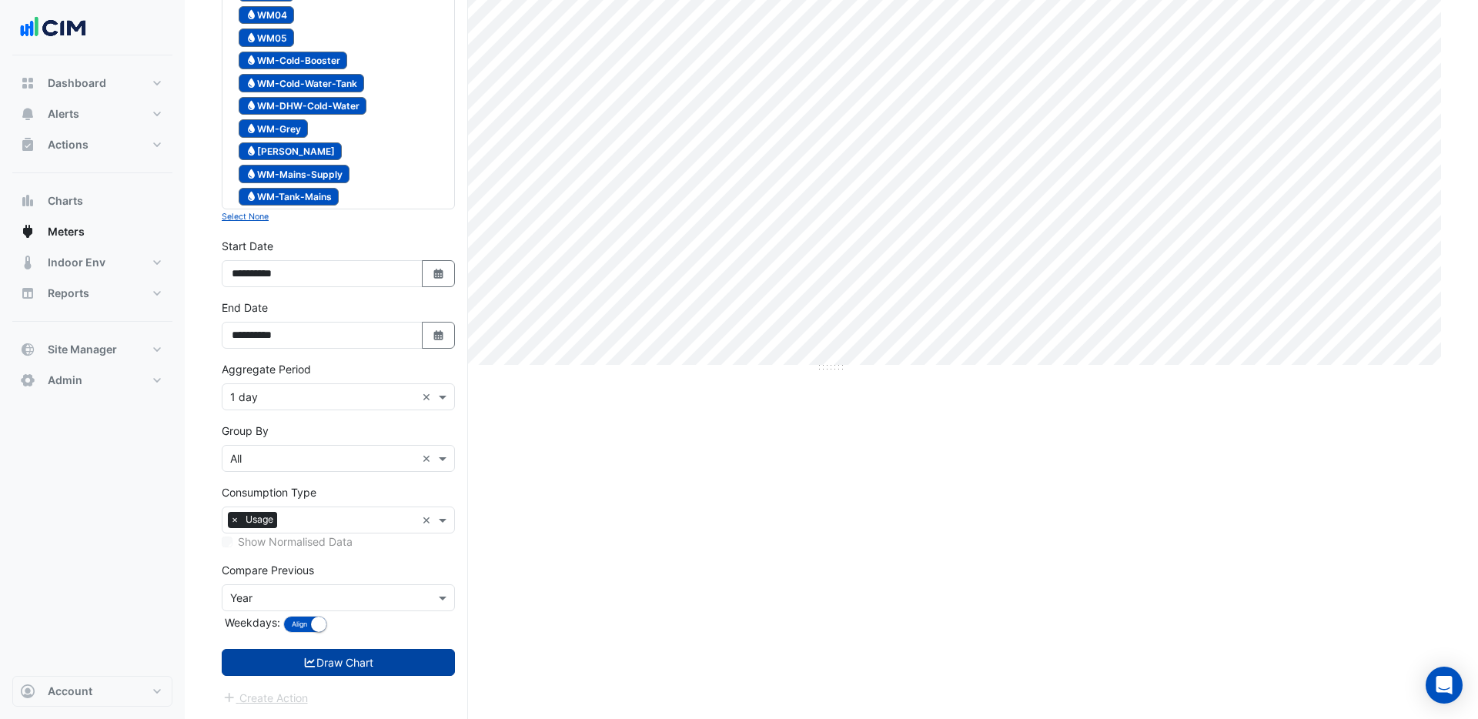
click at [360, 661] on button "Draw Chart" at bounding box center [338, 662] width 233 height 27
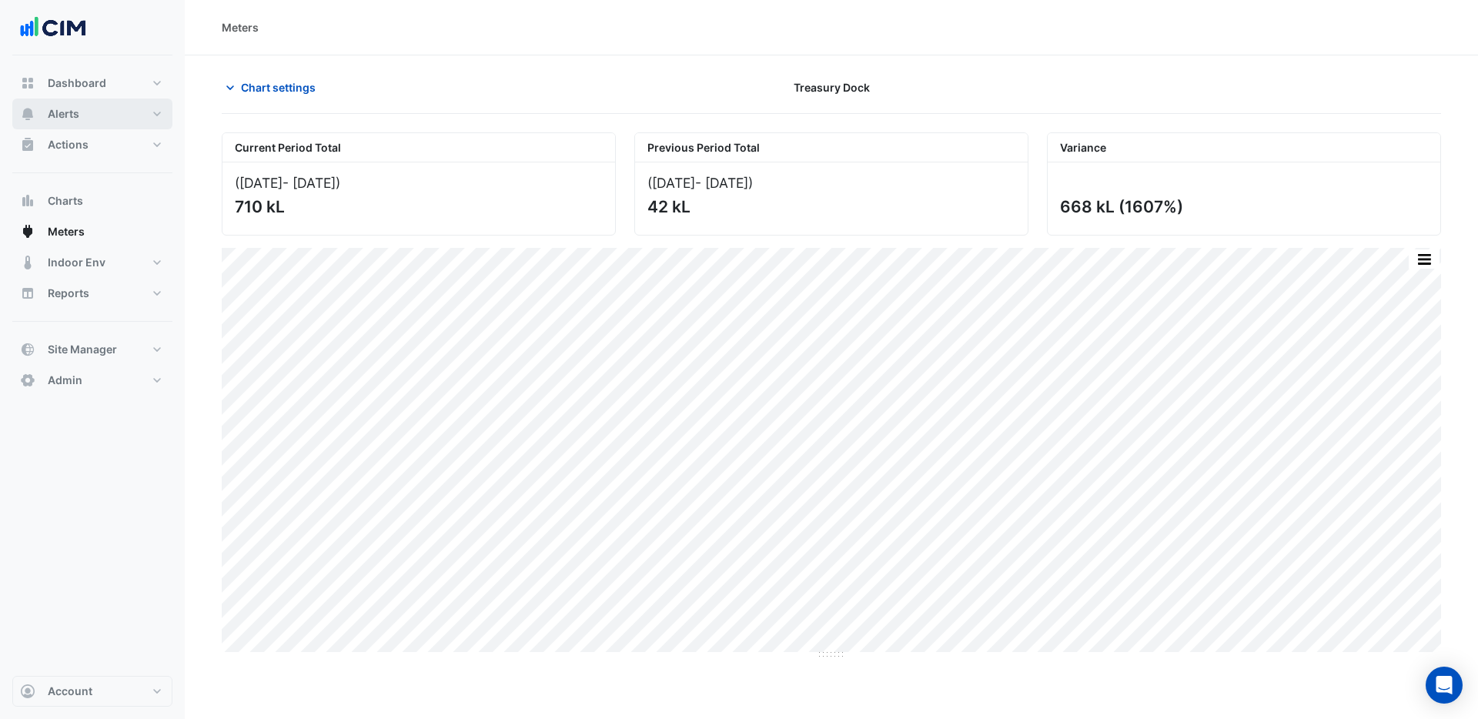
click at [62, 117] on span "Alerts" at bounding box center [64, 113] width 32 height 15
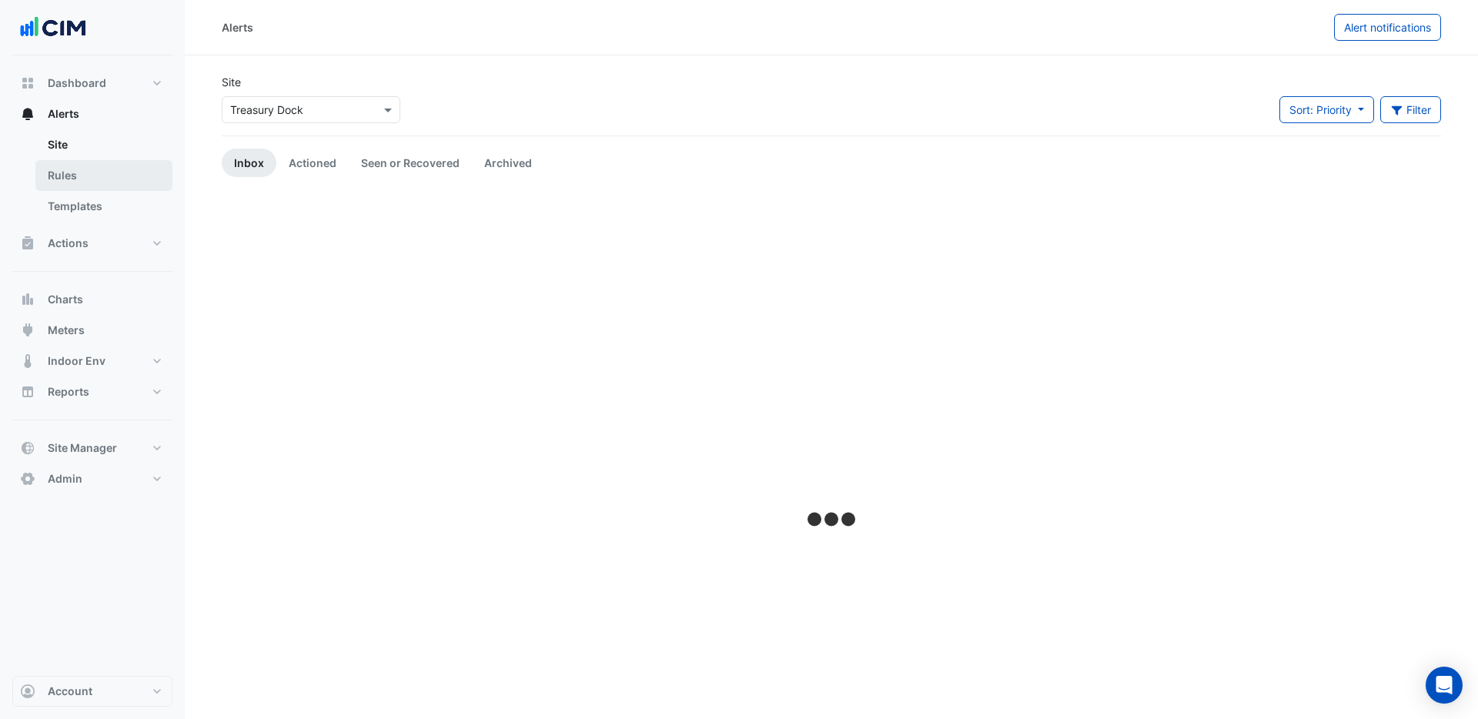
click at [60, 177] on link "Rules" at bounding box center [103, 175] width 137 height 31
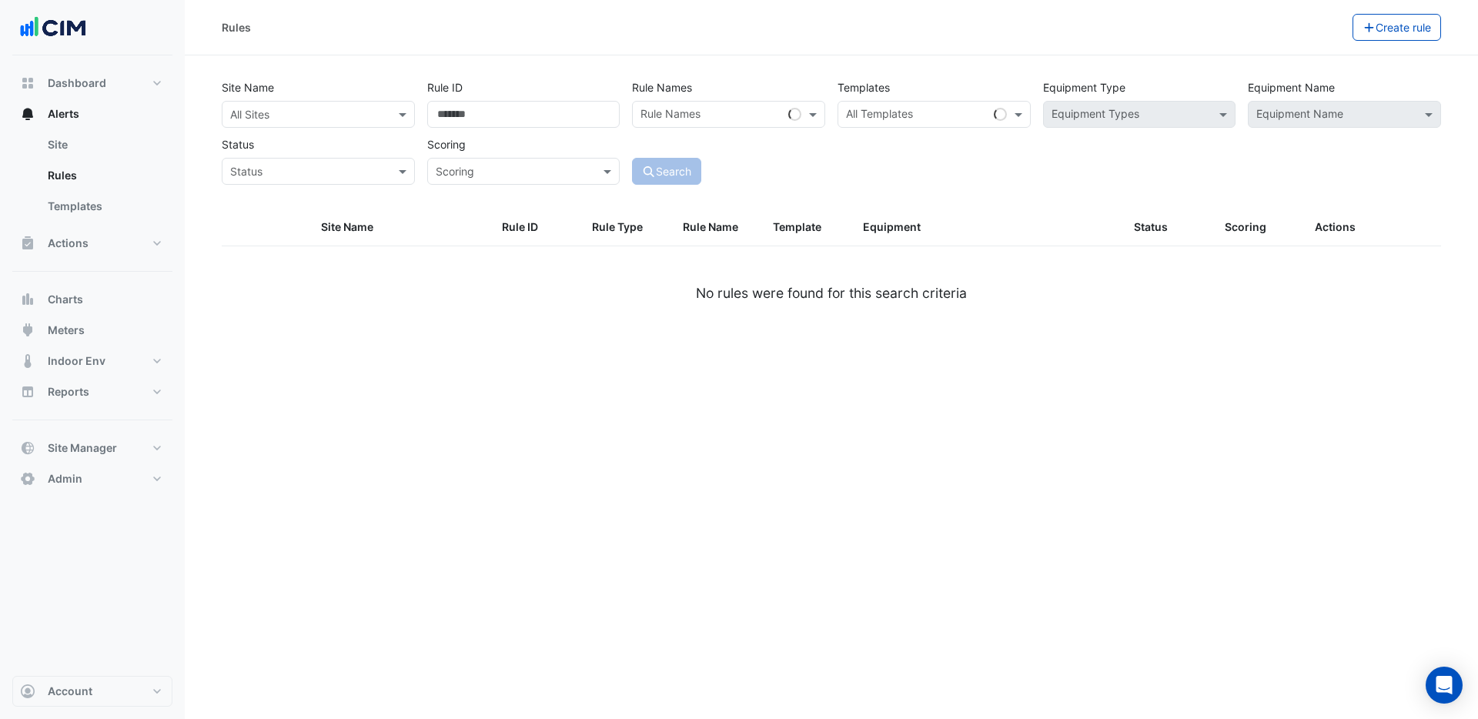
click at [351, 118] on input "text" at bounding box center [303, 115] width 146 height 16
type input "****"
click at [267, 166] on span "Treasury Dock" at bounding box center [283, 169] width 73 height 13
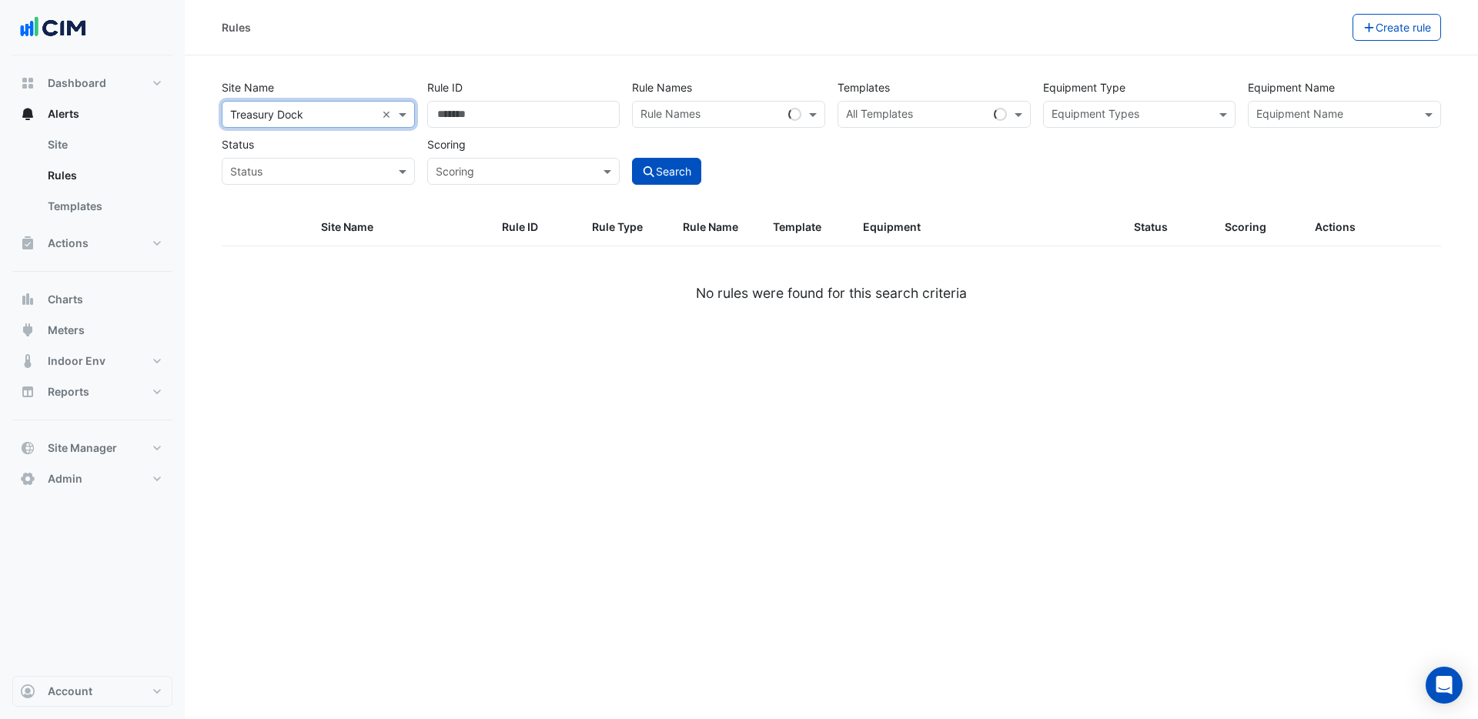
click at [909, 115] on input "text" at bounding box center [917, 116] width 142 height 16
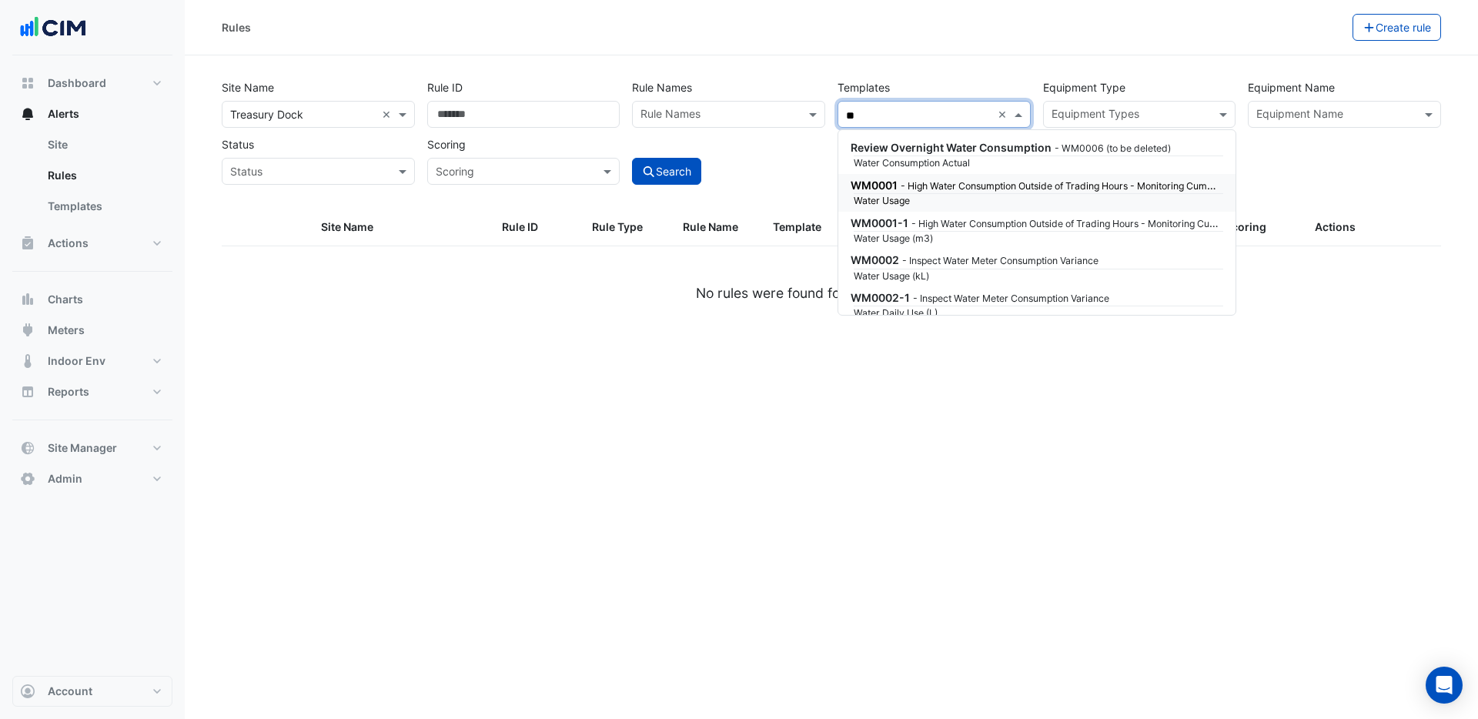
click at [905, 186] on small "- High Water Consumption Outside of Trading Hours - Monitoring Cumulative Consu…" at bounding box center [1111, 185] width 420 height 13
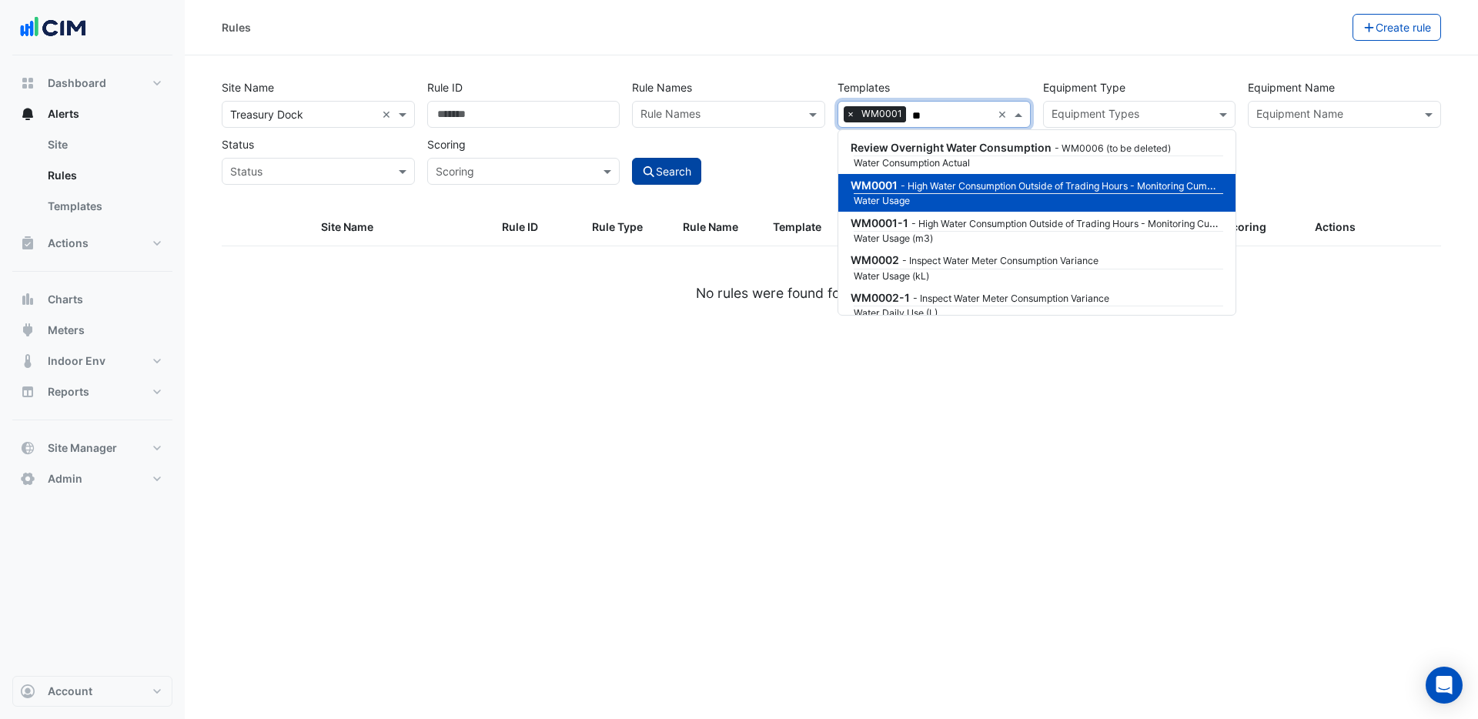
type input "**"
click at [681, 171] on button "Search" at bounding box center [666, 171] width 69 height 27
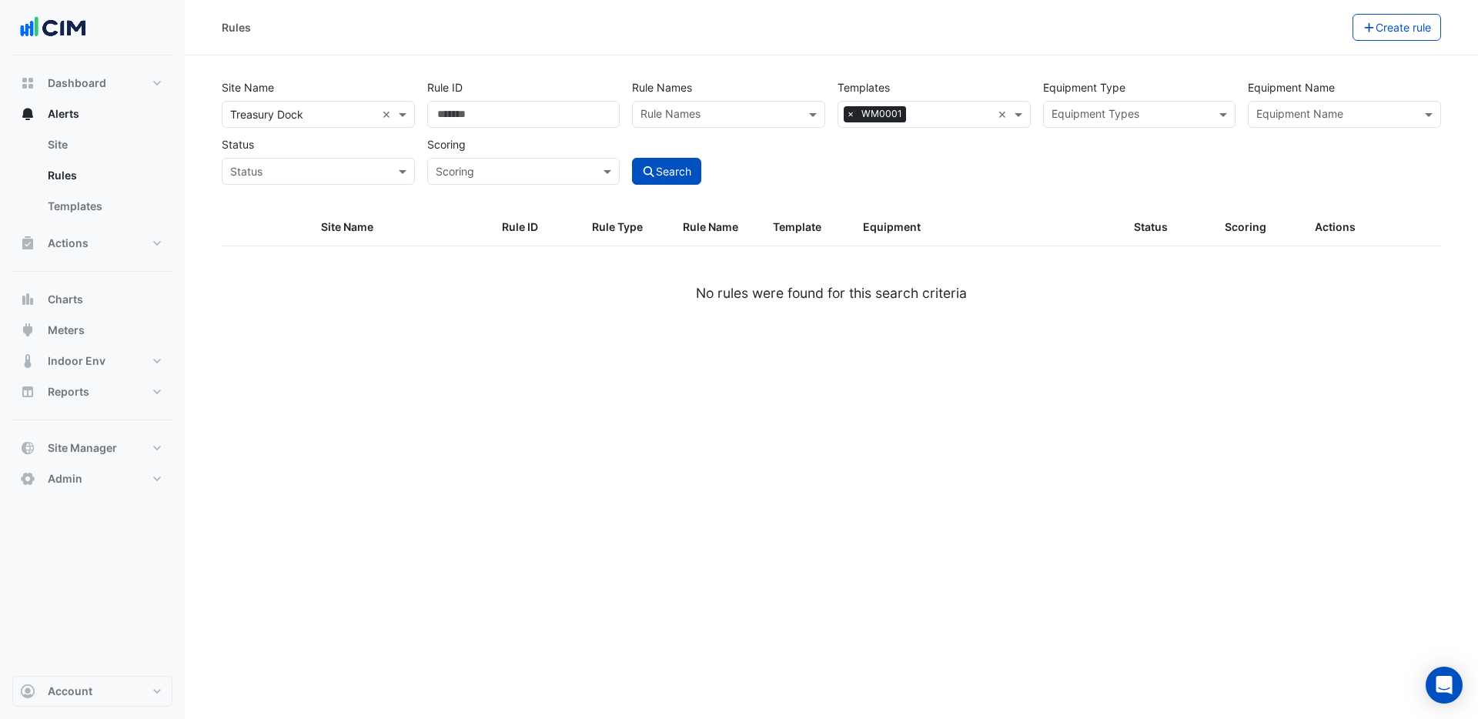
click at [967, 110] on input "text" at bounding box center [951, 116] width 79 height 16
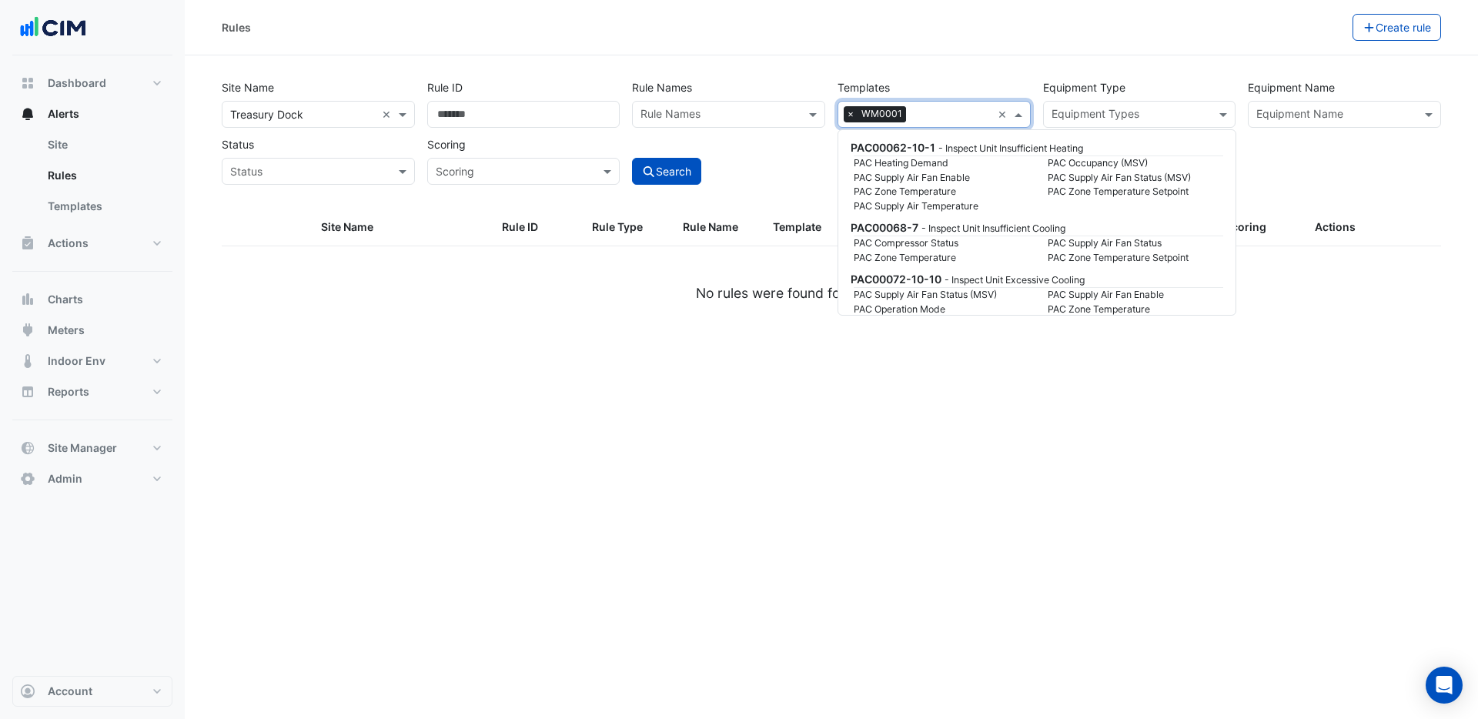
click at [989, 116] on input "text" at bounding box center [951, 116] width 79 height 16
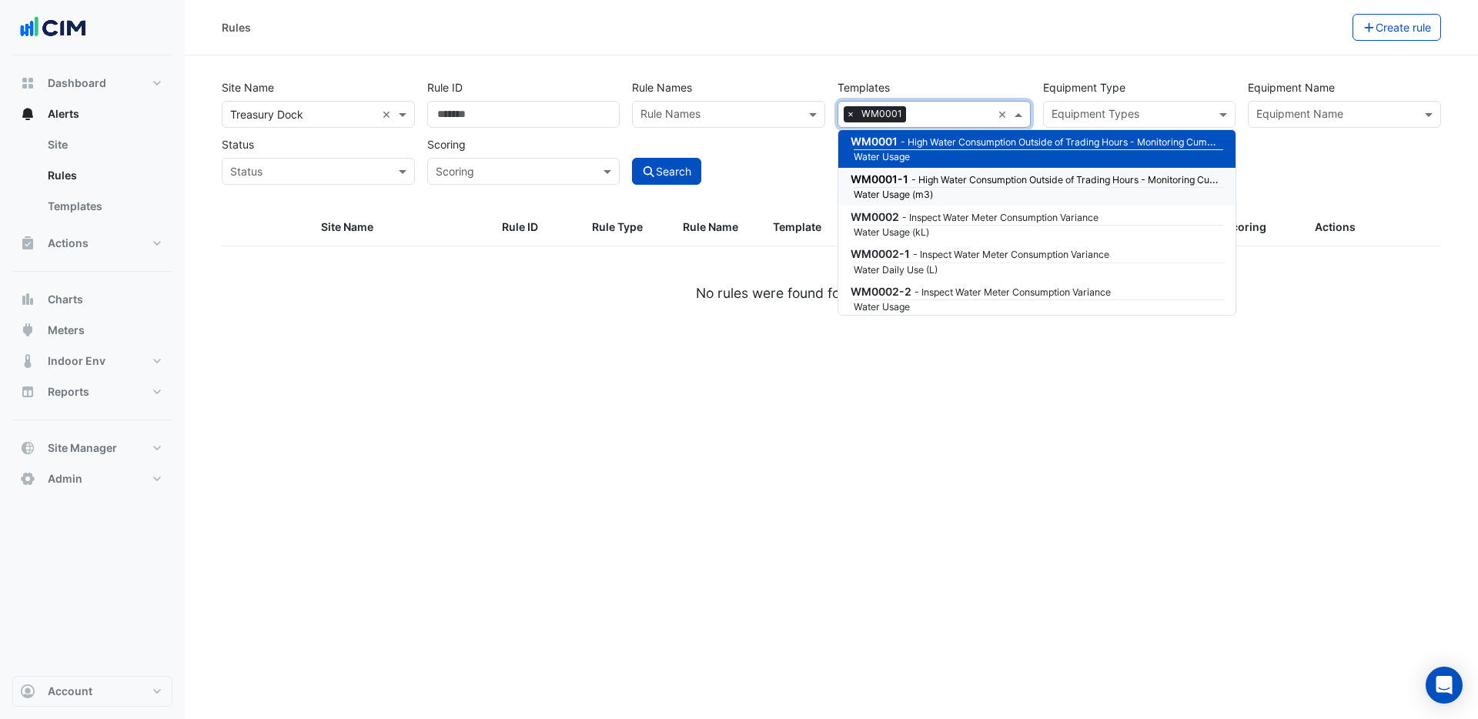
click at [906, 178] on span "WM0001-1" at bounding box center [880, 178] width 58 height 13
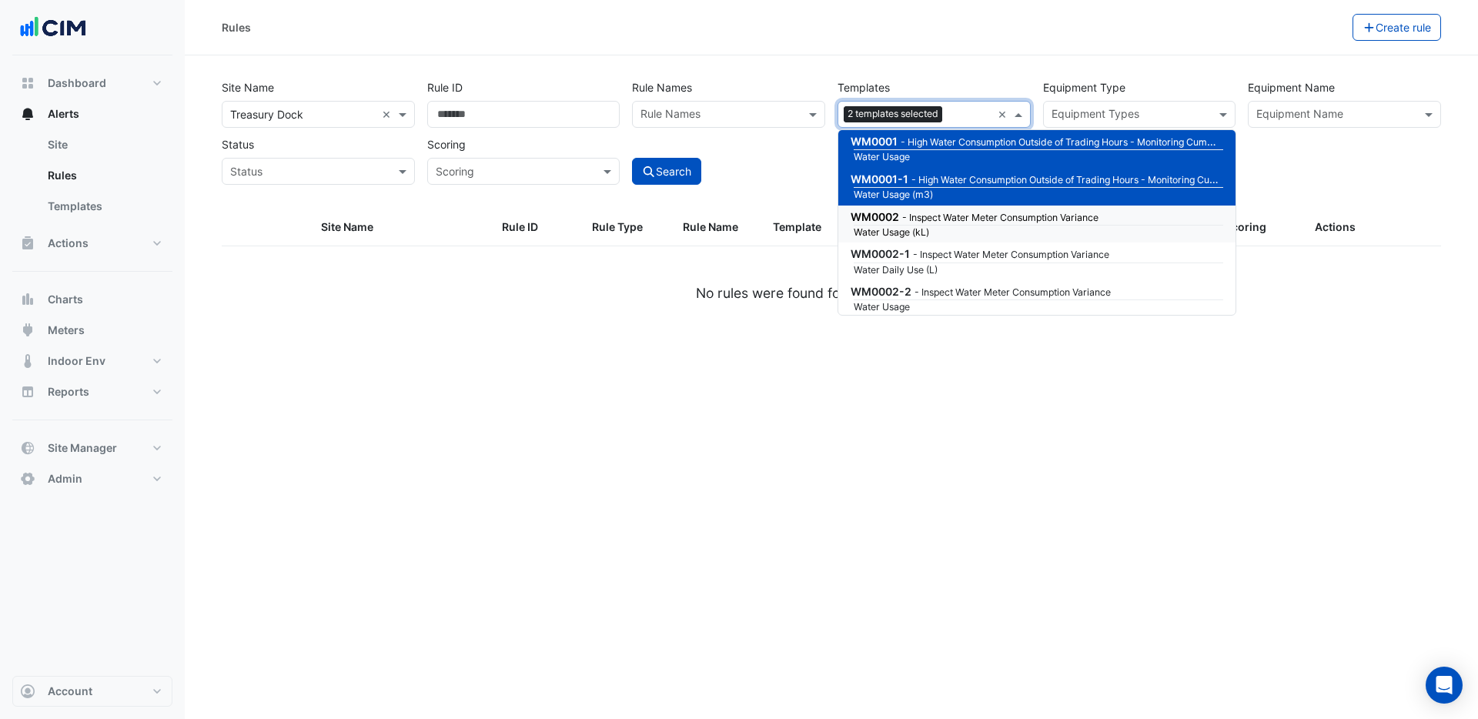
drag, startPoint x: 883, startPoint y: 221, endPoint x: 879, endPoint y: 231, distance: 10.7
click at [883, 222] on span "WM0002" at bounding box center [875, 216] width 49 height 13
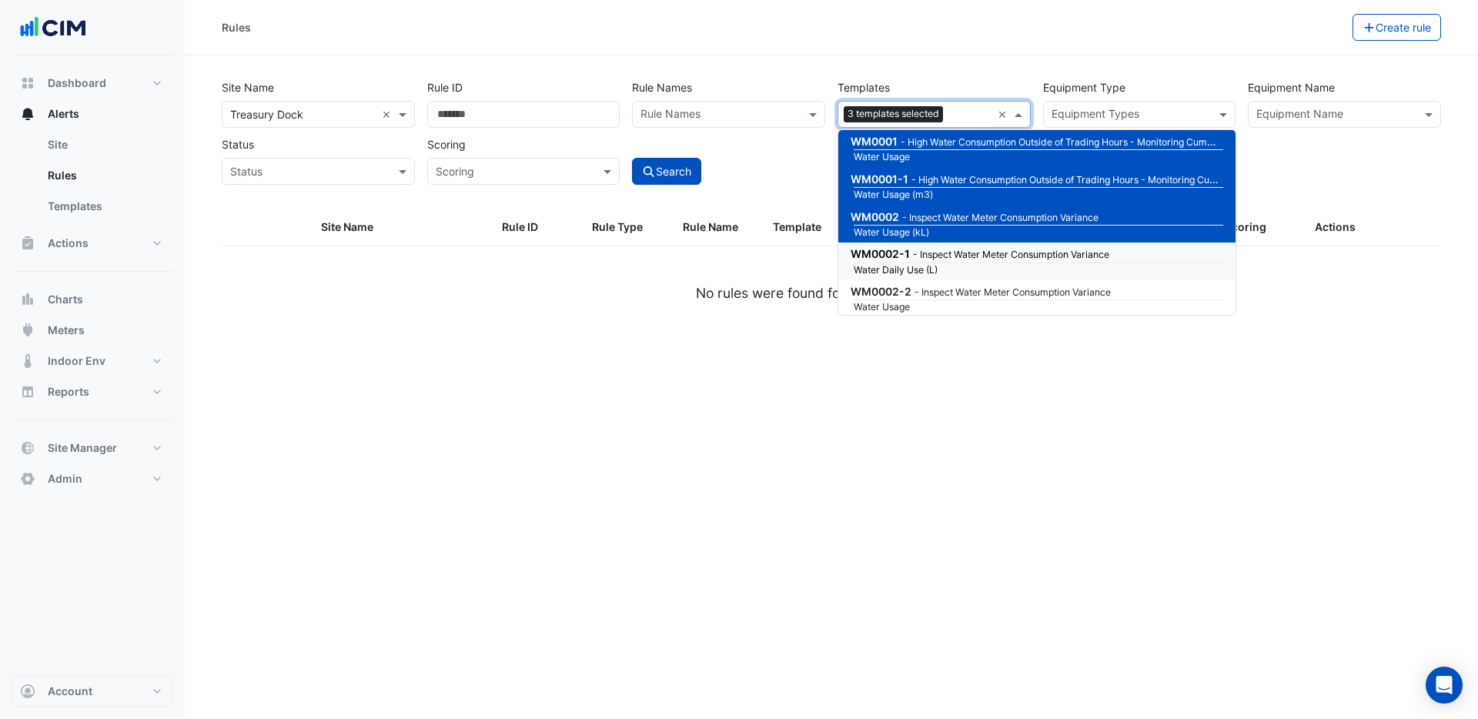
click at [878, 262] on div "WM0002-1 - Inspect Water Meter Consumption Variance Water Daily Use (L)" at bounding box center [1037, 262] width 397 height 38
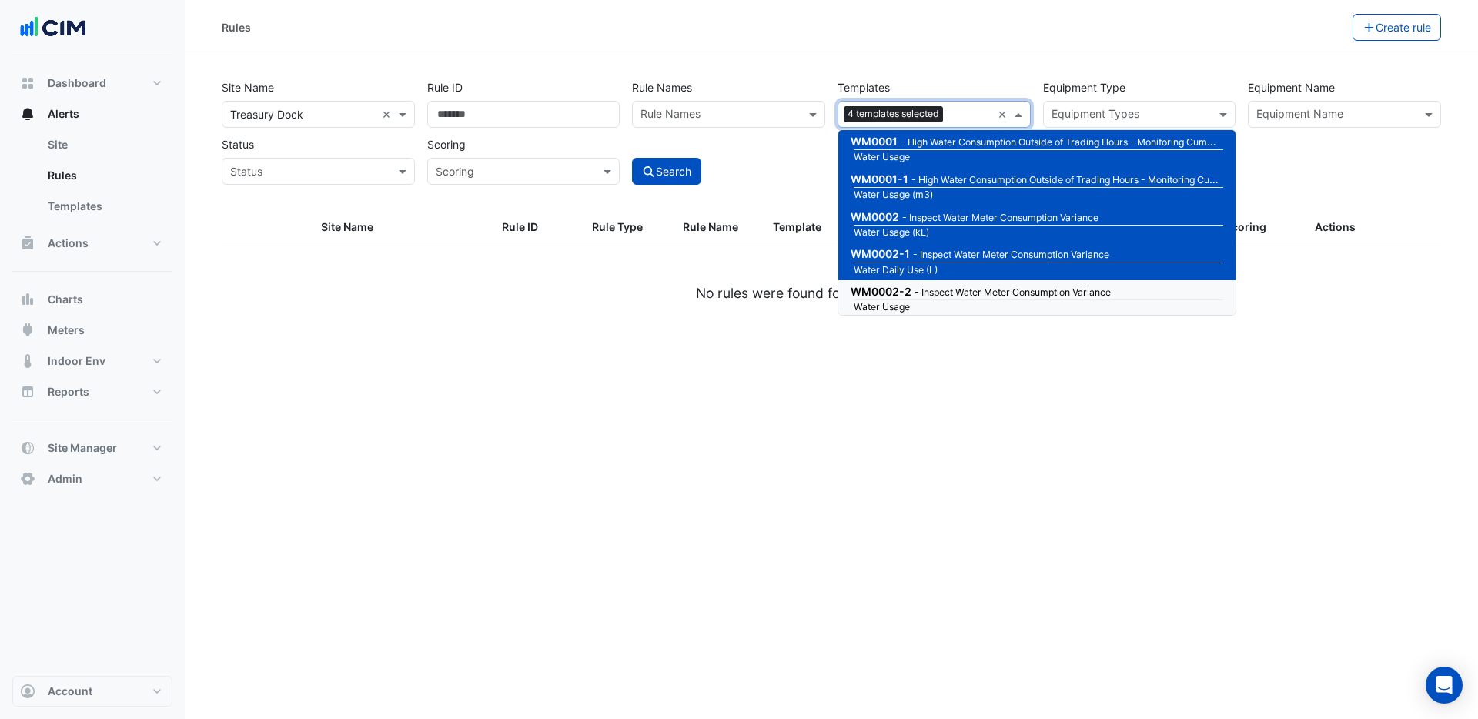
click at [892, 293] on span "WM0002-2" at bounding box center [881, 291] width 61 height 13
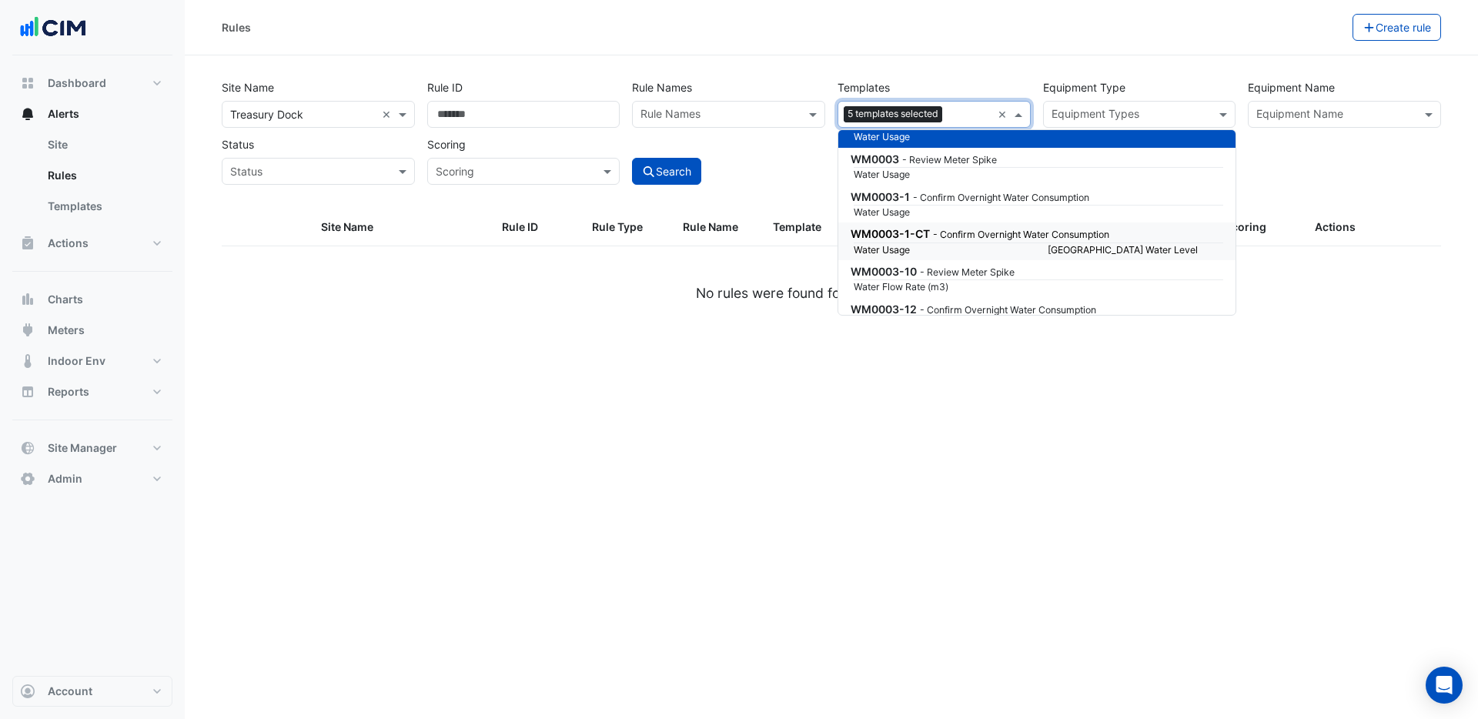
scroll to position [223903, 0]
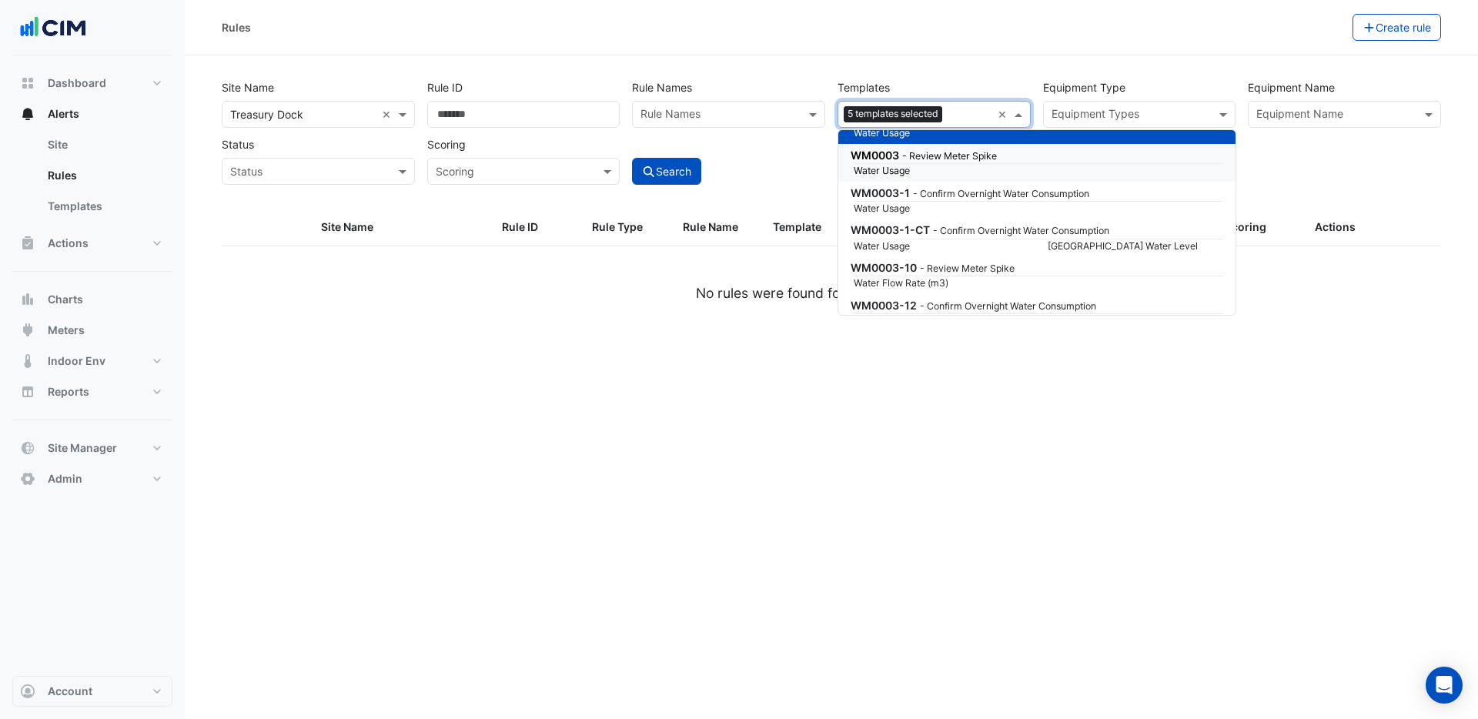
click at [892, 149] on span "WM0003" at bounding box center [875, 155] width 49 height 13
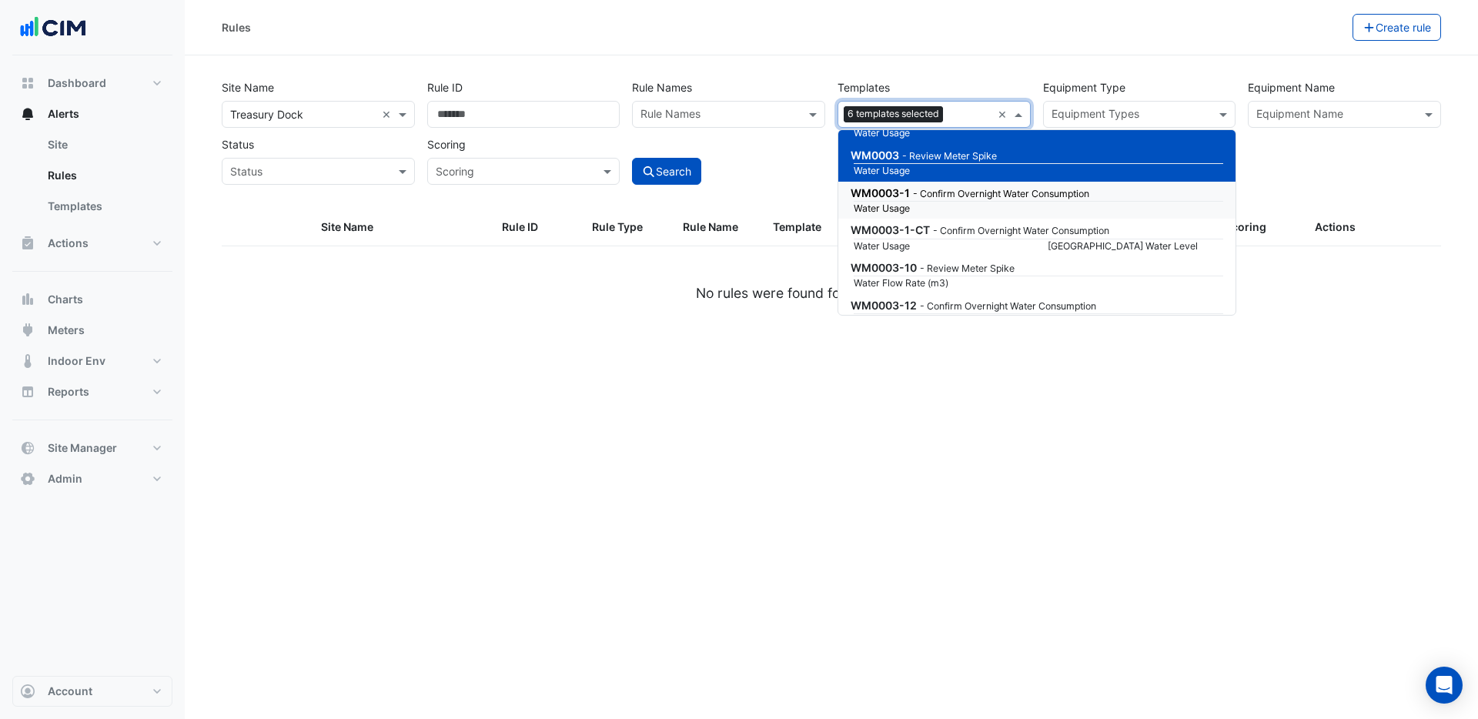
drag, startPoint x: 890, startPoint y: 187, endPoint x: 892, endPoint y: 219, distance: 32.4
click at [890, 190] on span "WM0003-1" at bounding box center [880, 192] width 59 height 13
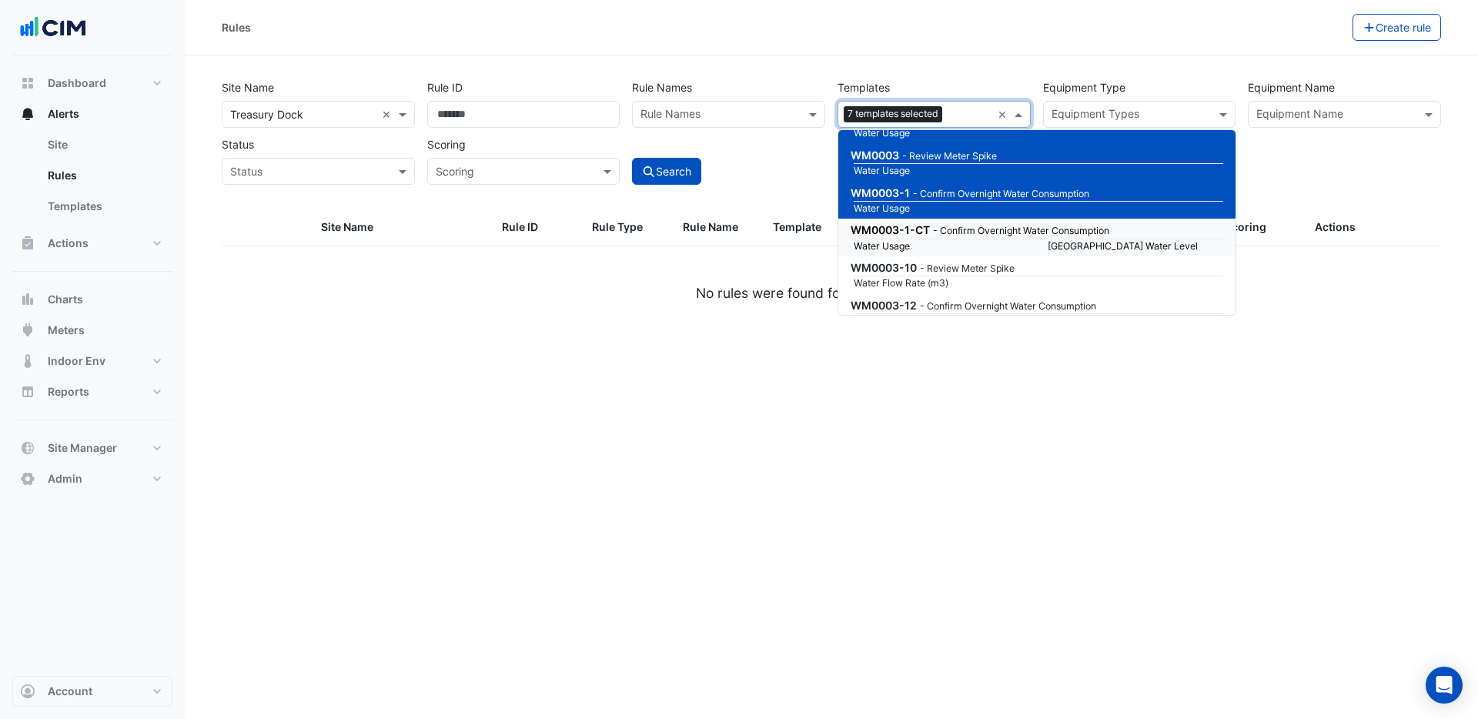
click at [893, 236] on span "WM0003-1-CT" at bounding box center [890, 229] width 79 height 13
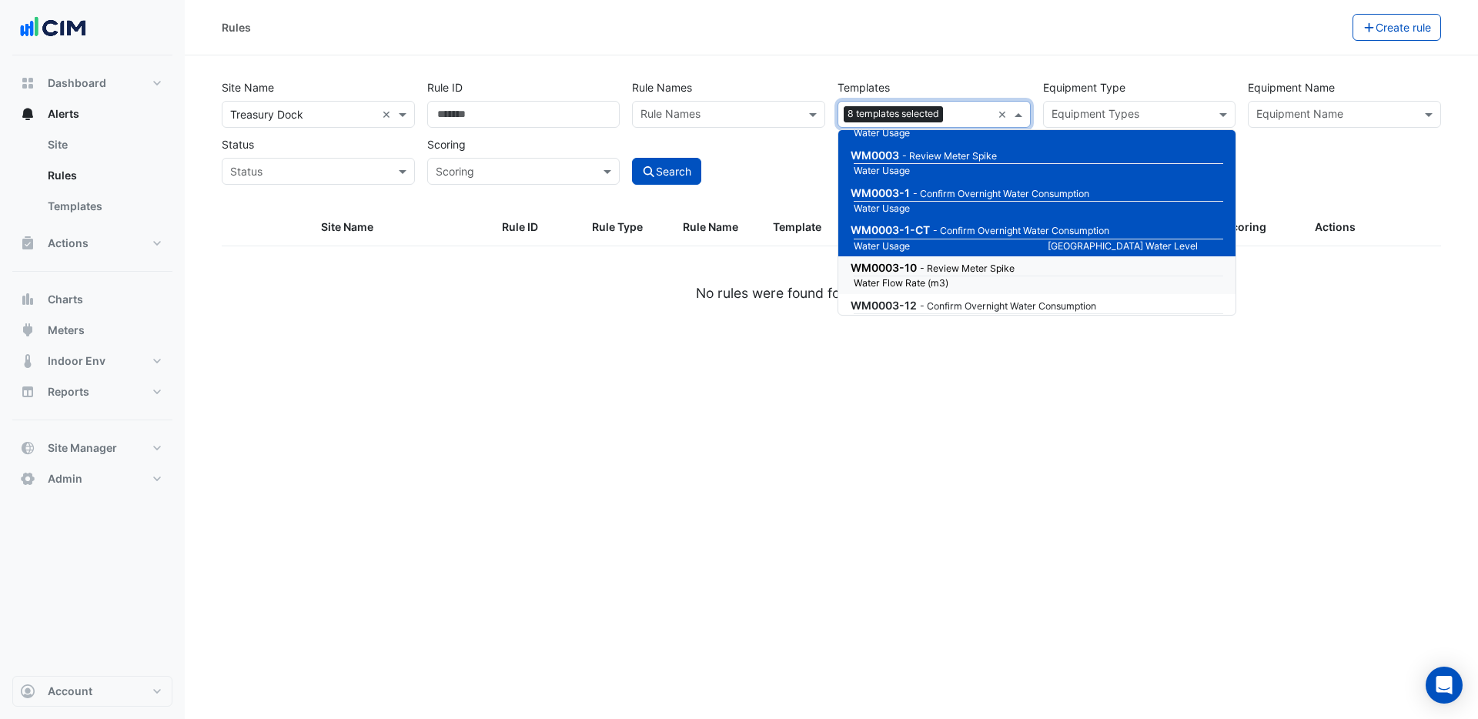
drag, startPoint x: 897, startPoint y: 276, endPoint x: 899, endPoint y: 286, distance: 10.1
click at [899, 279] on small "Water Flow Rate (m3)" at bounding box center [942, 283] width 194 height 14
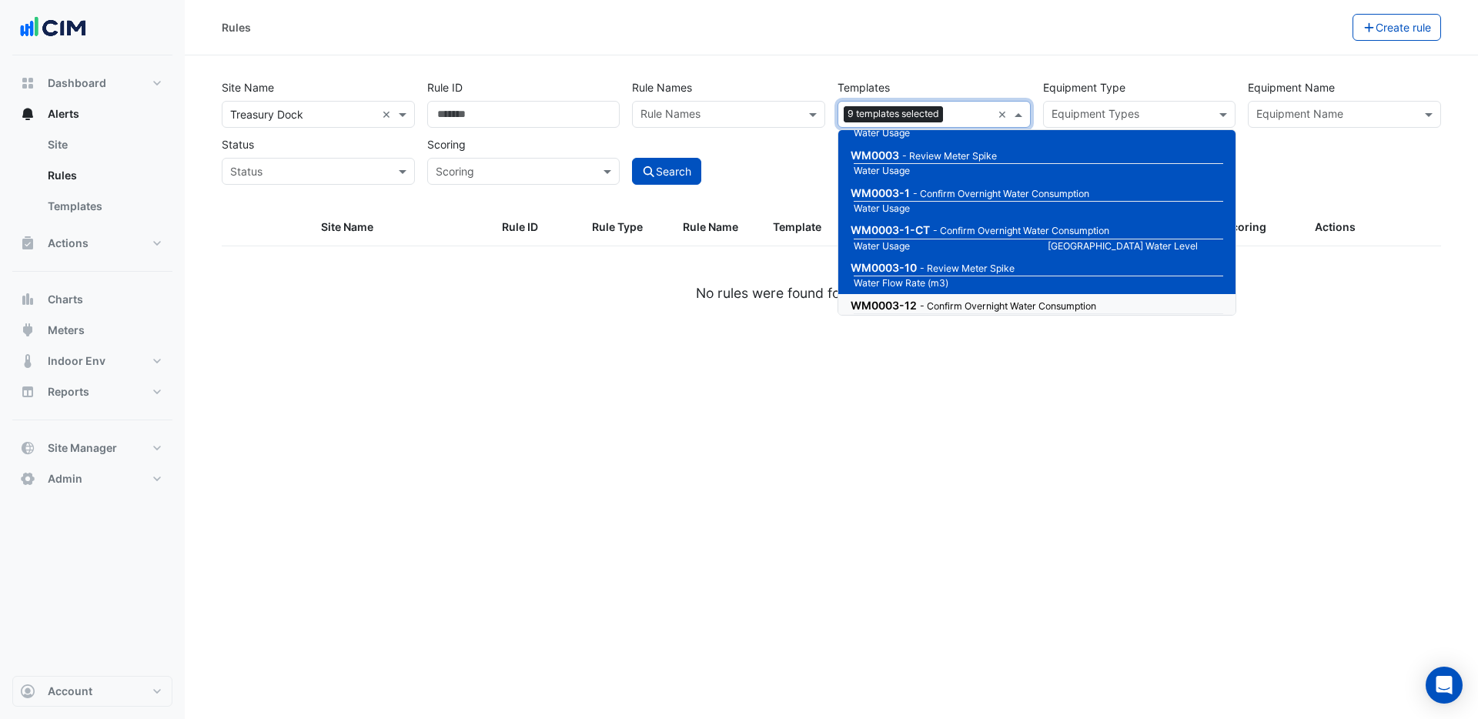
click at [901, 305] on span "WM0003-12" at bounding box center [884, 305] width 66 height 13
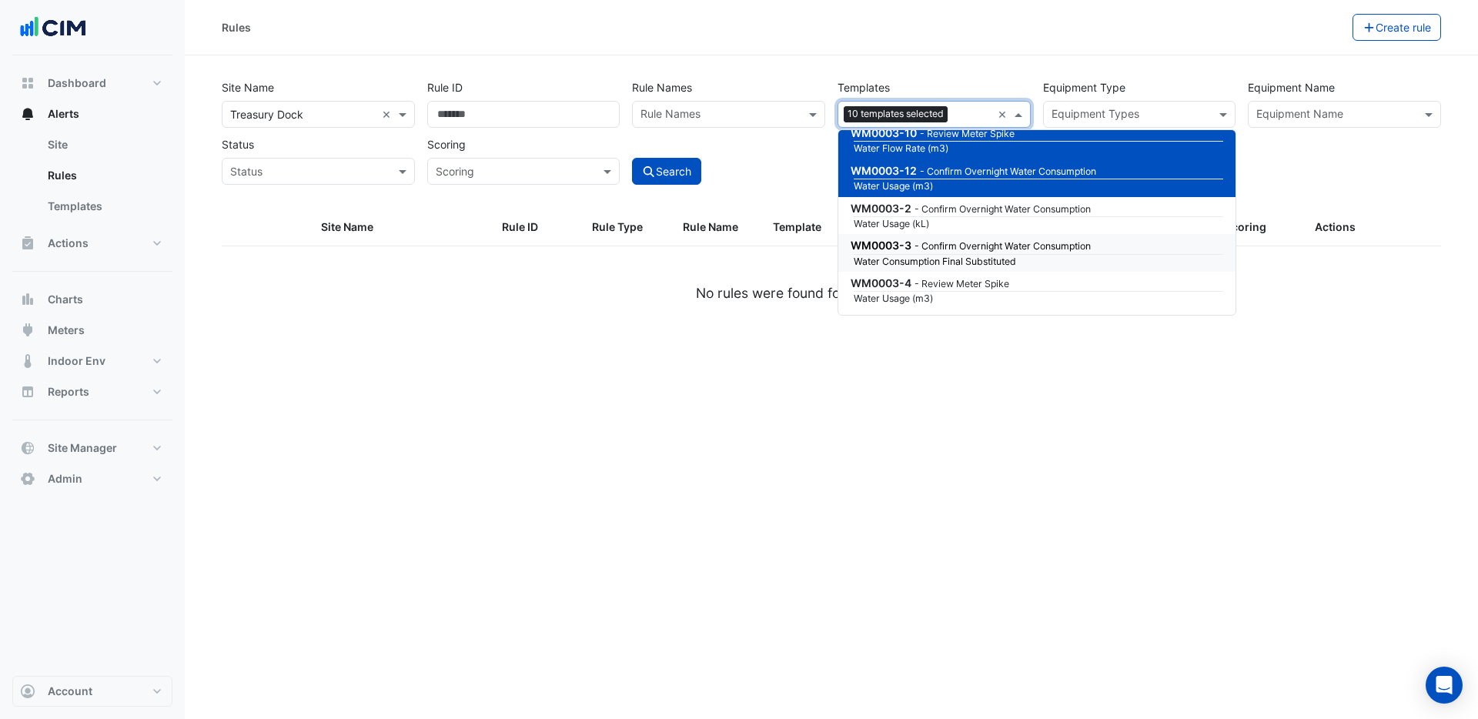
scroll to position [224048, 0]
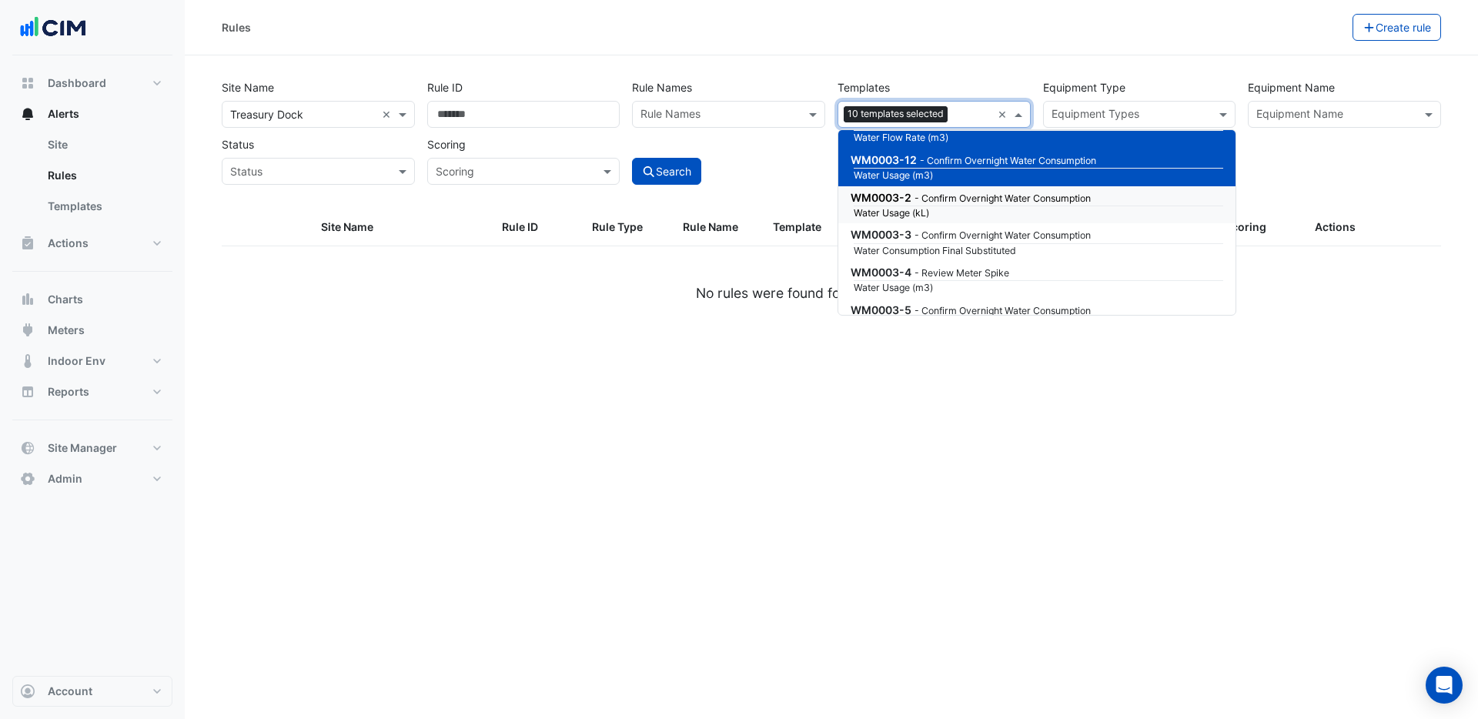
click at [900, 196] on span "WM0003-2" at bounding box center [881, 197] width 61 height 13
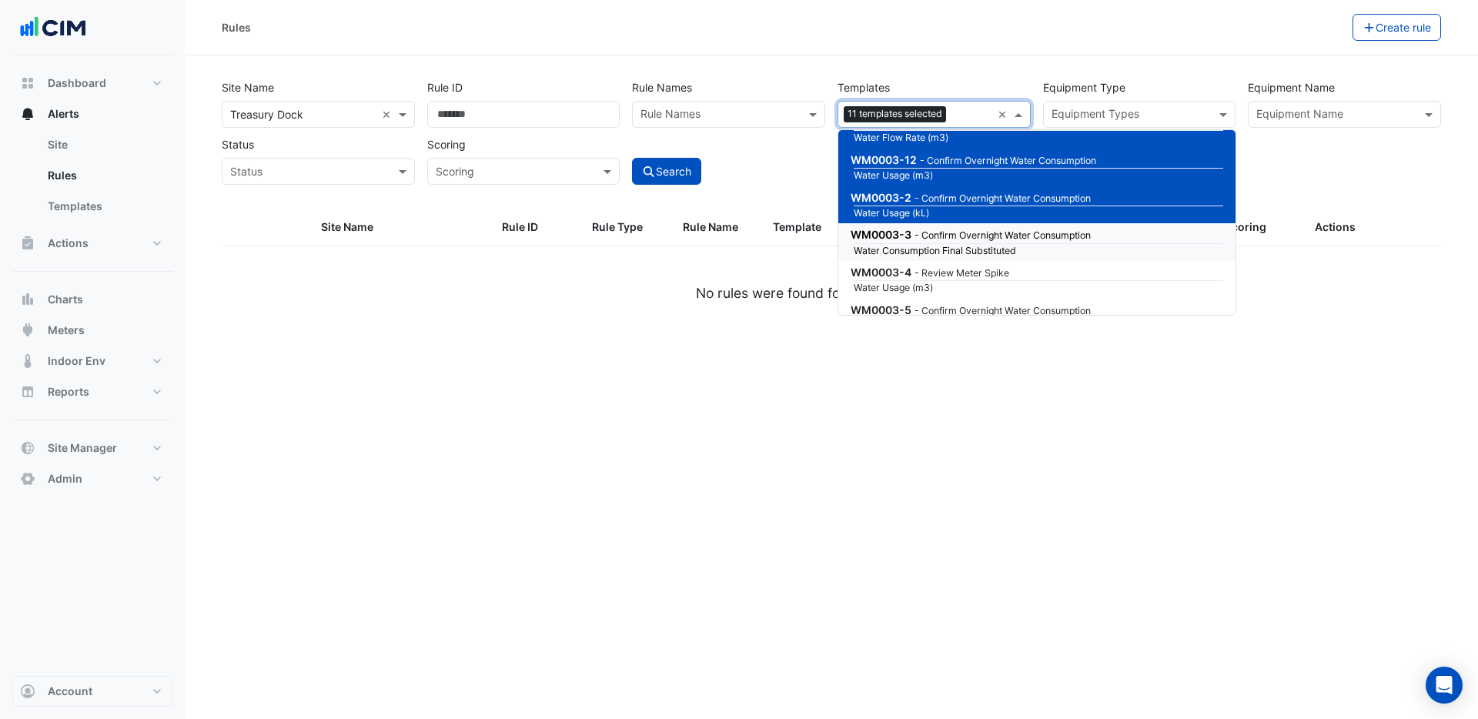
drag, startPoint x: 885, startPoint y: 248, endPoint x: 885, endPoint y: 267, distance: 19.3
click at [887, 249] on small "Water Consumption Final Substituted" at bounding box center [942, 251] width 194 height 14
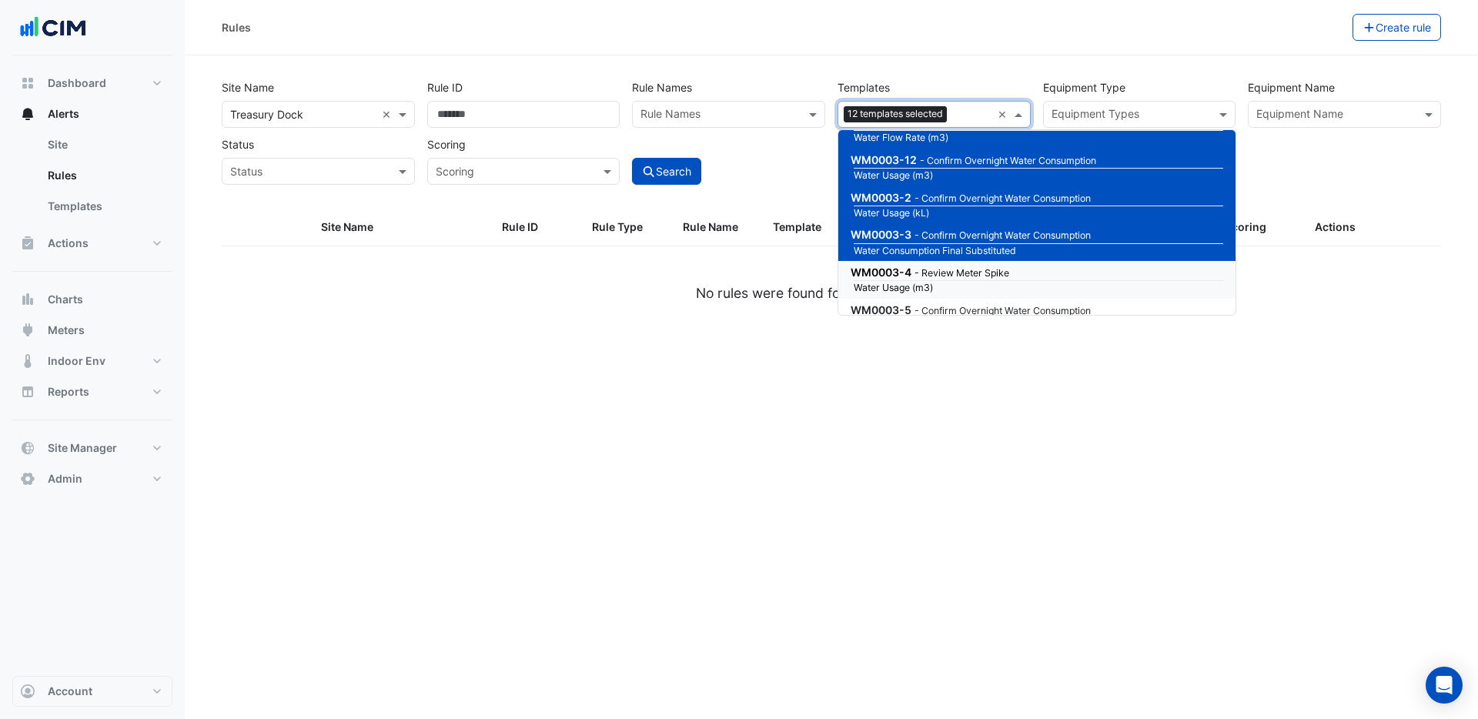
drag, startPoint x: 886, startPoint y: 272, endPoint x: 893, endPoint y: 305, distance: 33.8
click at [888, 275] on span "WM0003-4" at bounding box center [881, 272] width 61 height 13
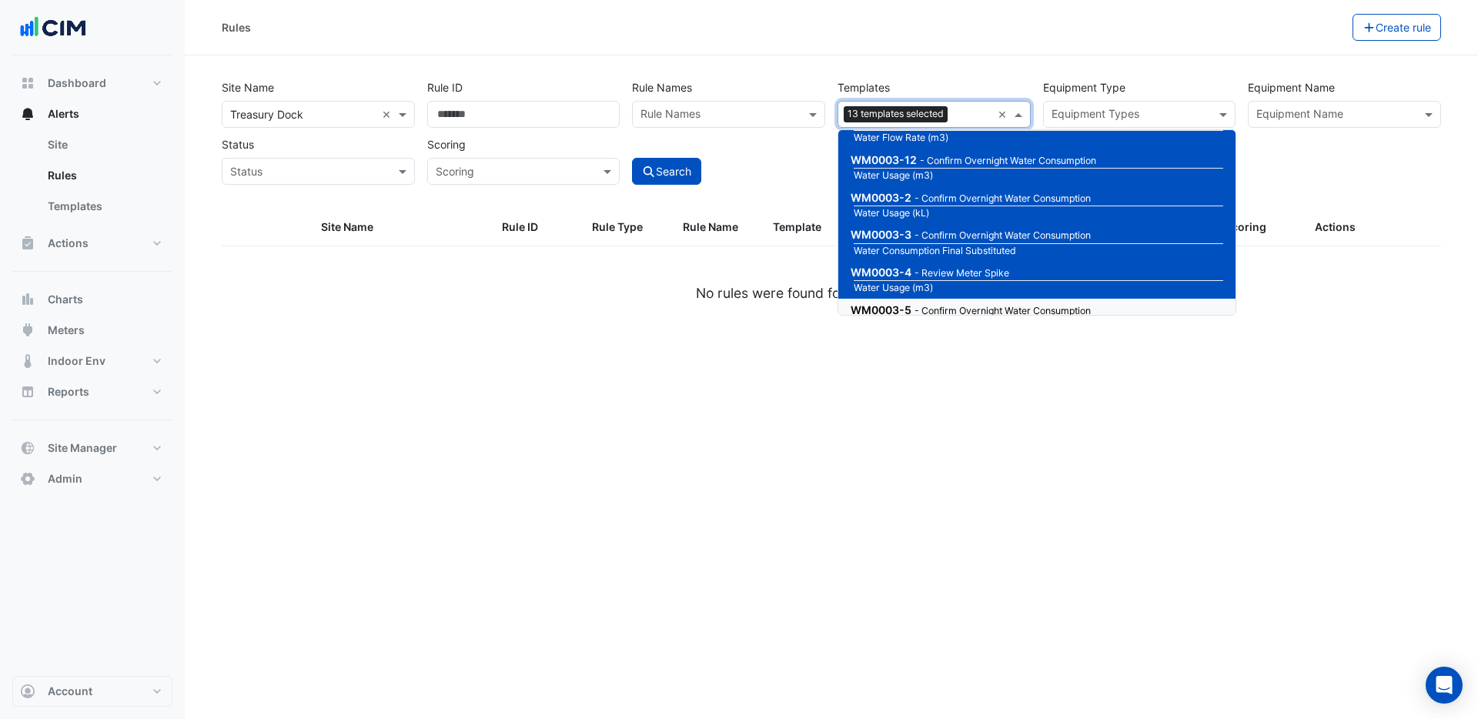
click at [895, 306] on span "WM0003-5" at bounding box center [881, 309] width 61 height 13
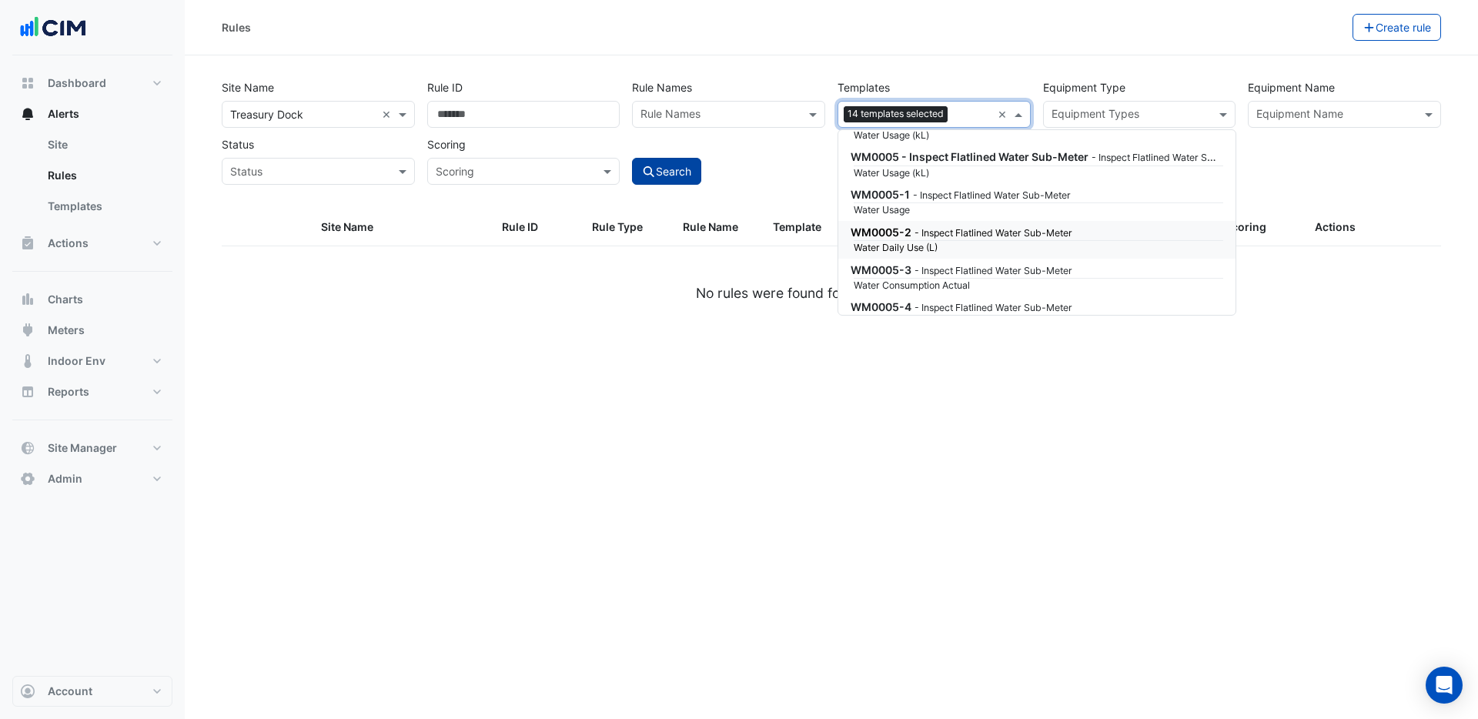
scroll to position [224427, 0]
click at [667, 175] on button "Search" at bounding box center [666, 171] width 69 height 27
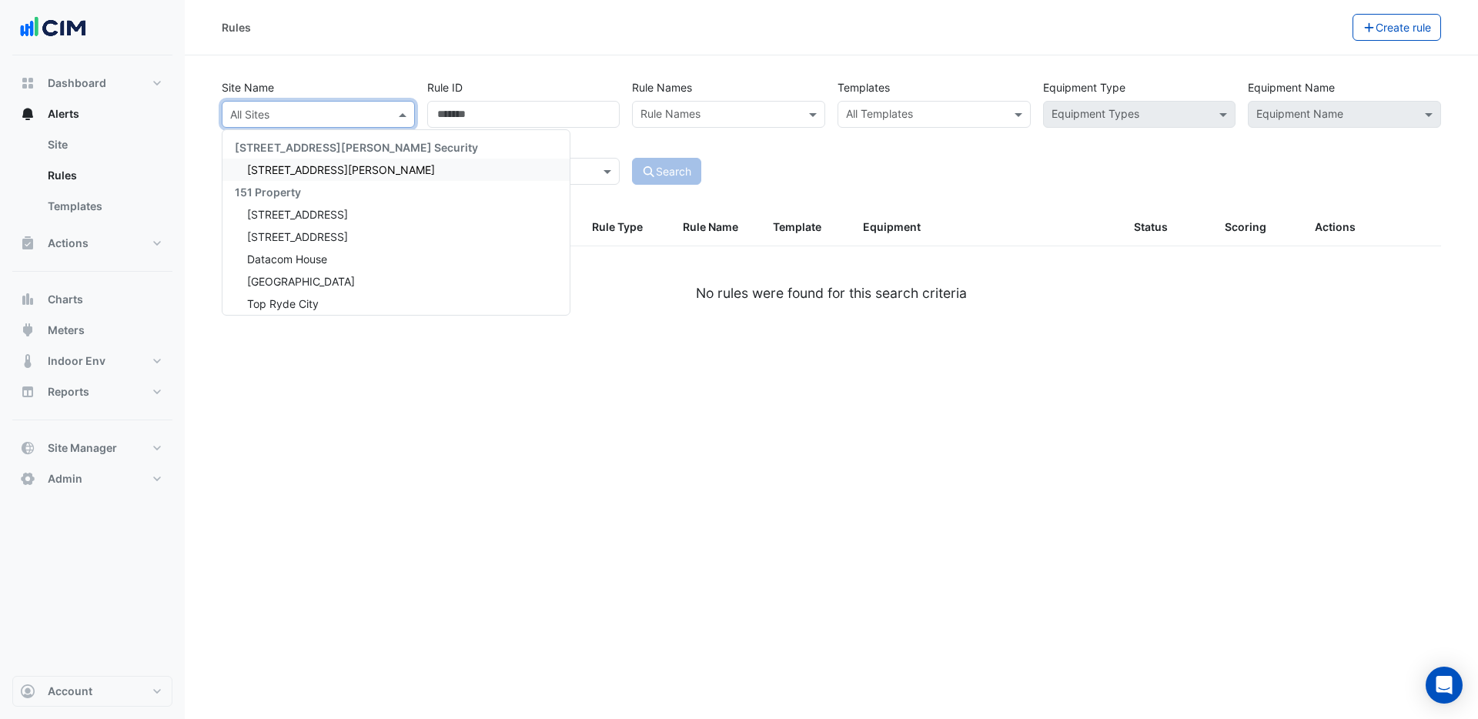
click at [322, 122] on div "All Sites" at bounding box center [306, 114] width 166 height 16
